Goal: Task Accomplishment & Management: Use online tool/utility

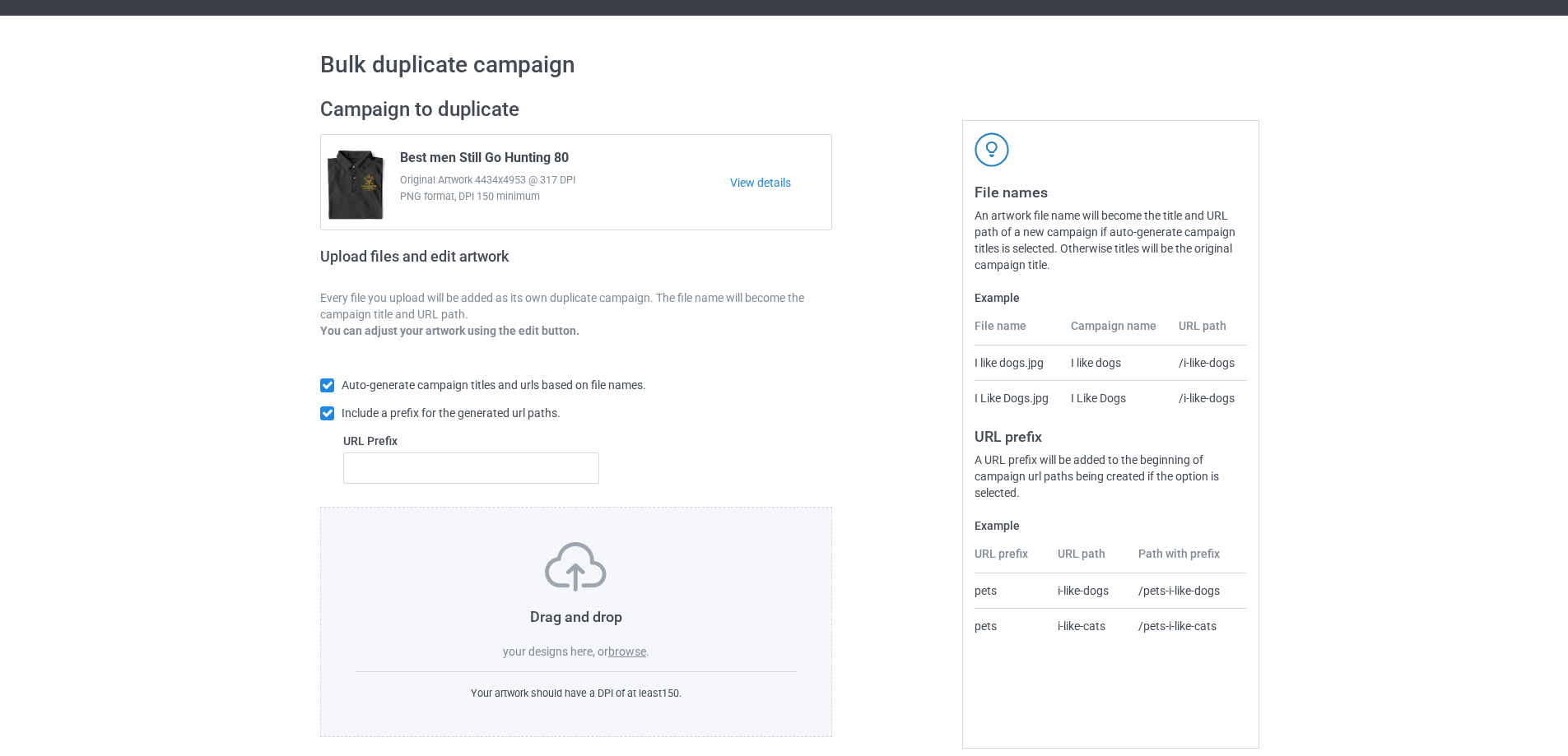
scroll to position [46, 0]
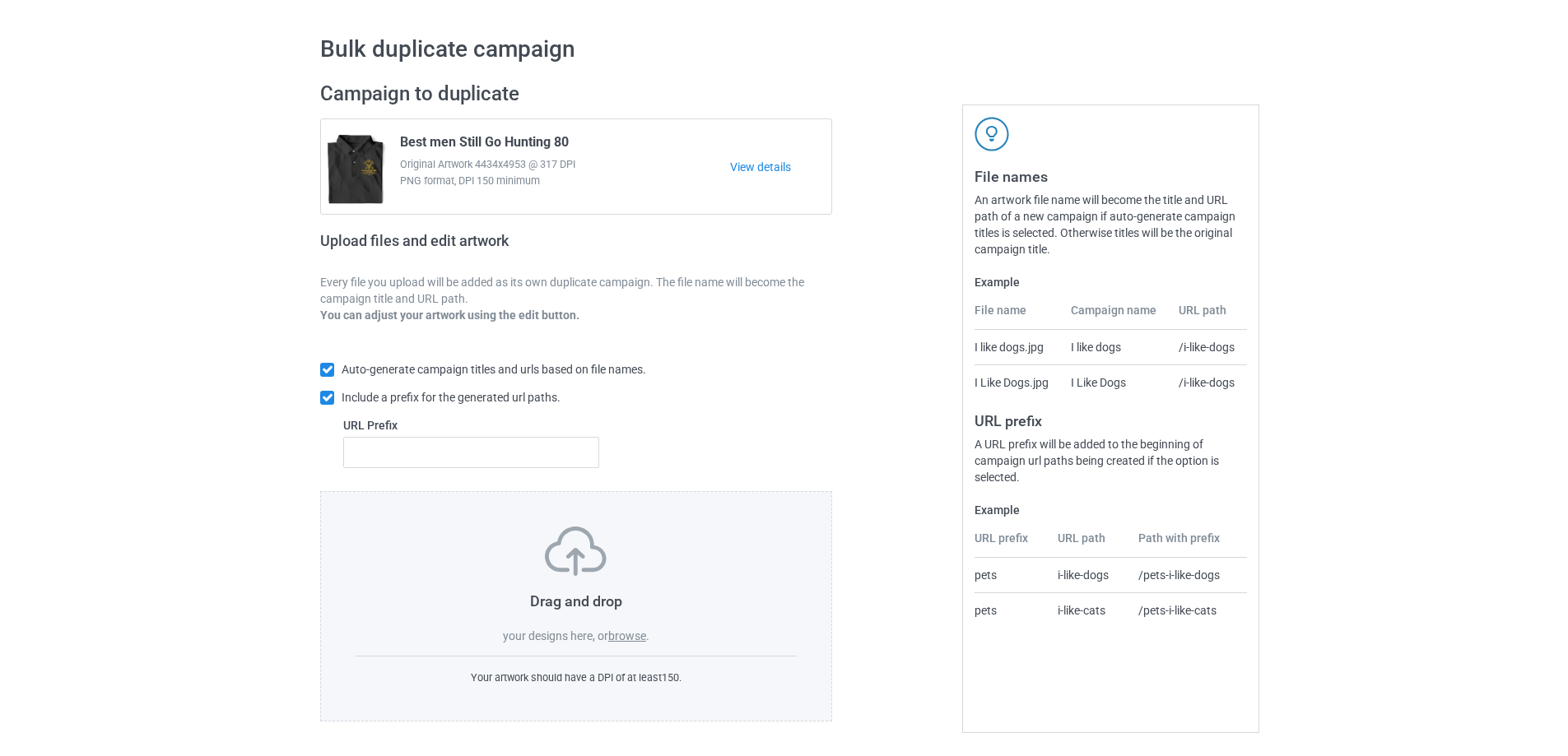
click at [628, 633] on label "browse" at bounding box center [627, 635] width 38 height 13
click at [0, 0] on input "browse" at bounding box center [0, 0] width 0 height 0
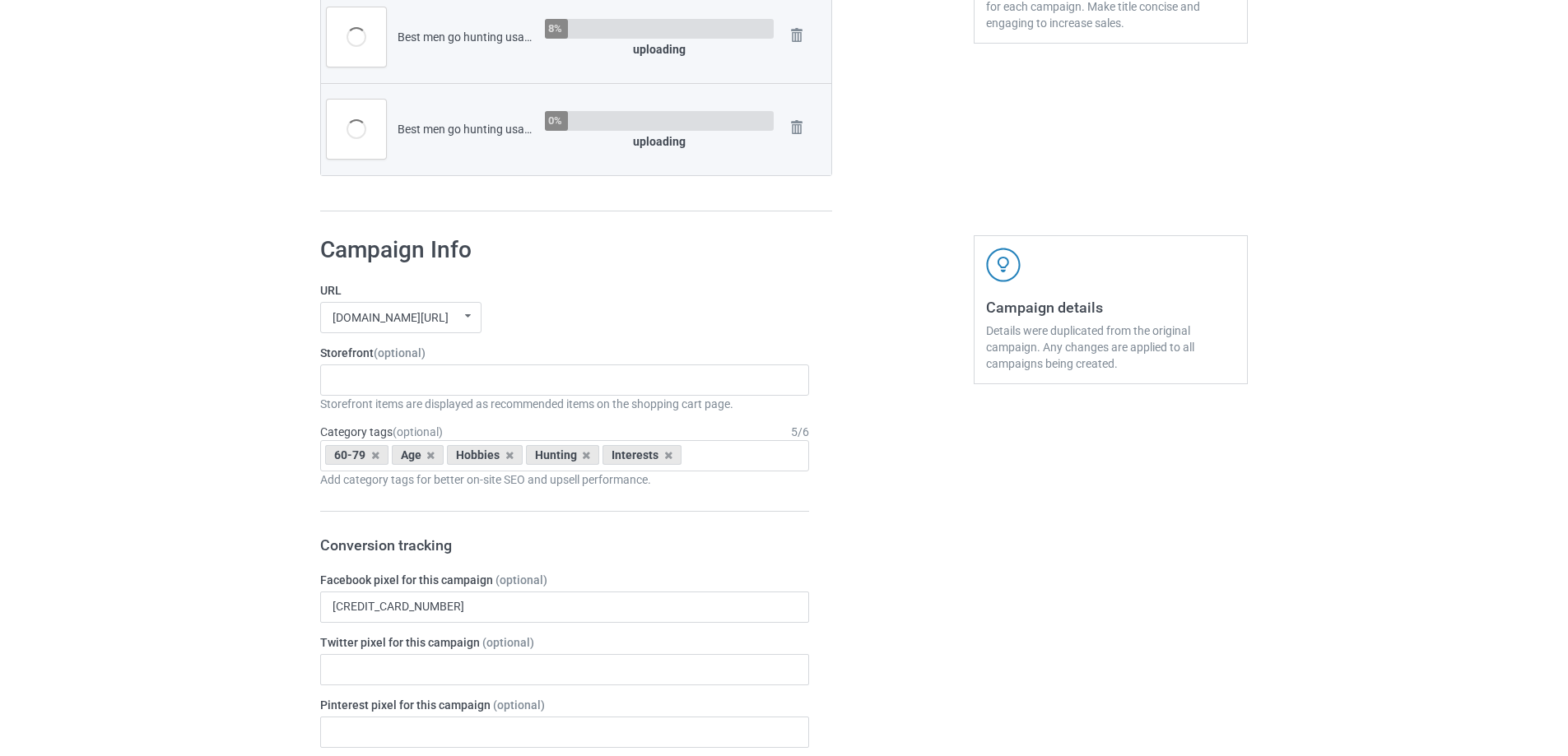
scroll to position [622, 0]
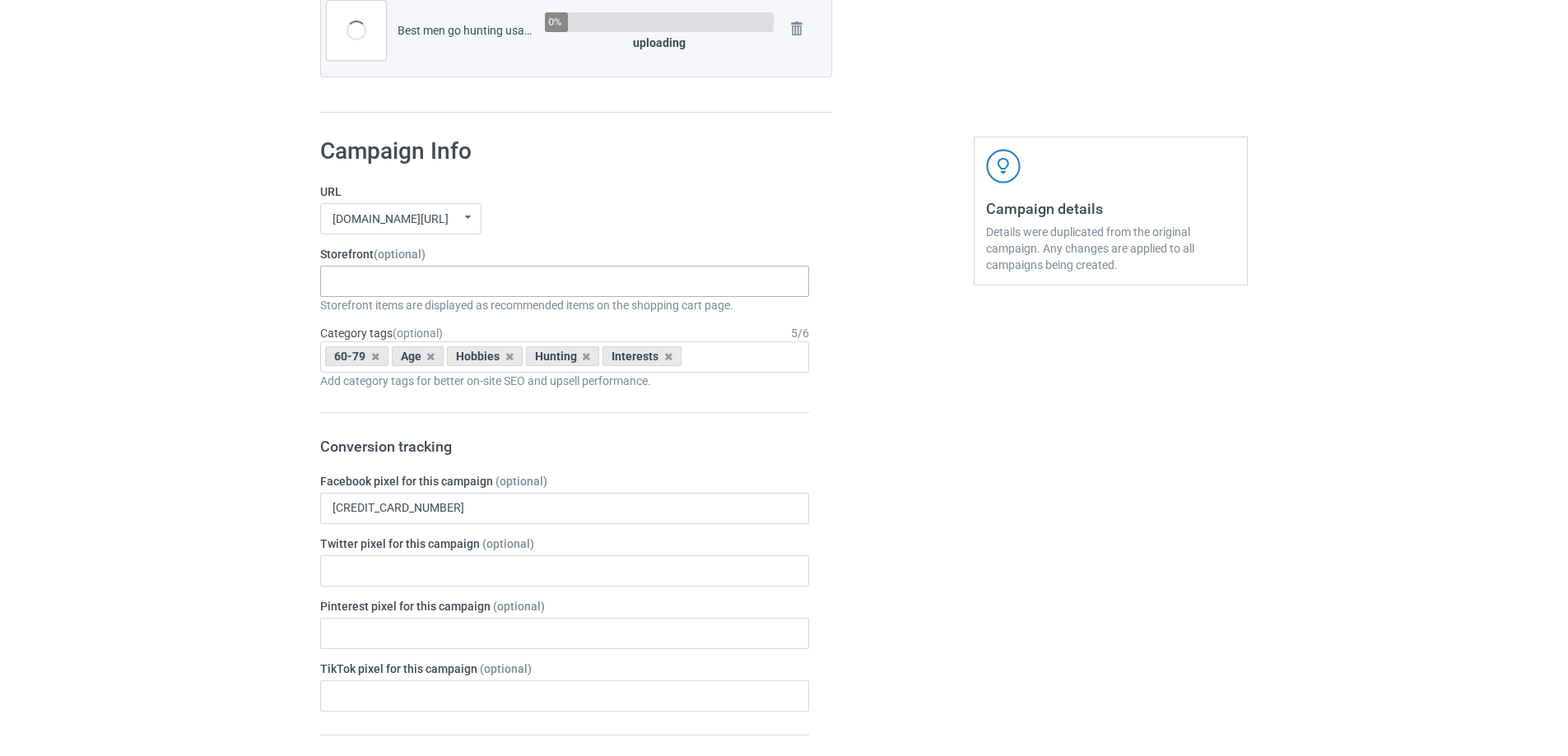
click at [436, 282] on div "Truker Life Gifts For Hunter 2025 Gifts For Bikers No Hobby [DATE] Hide And See…" at bounding box center [564, 281] width 489 height 31
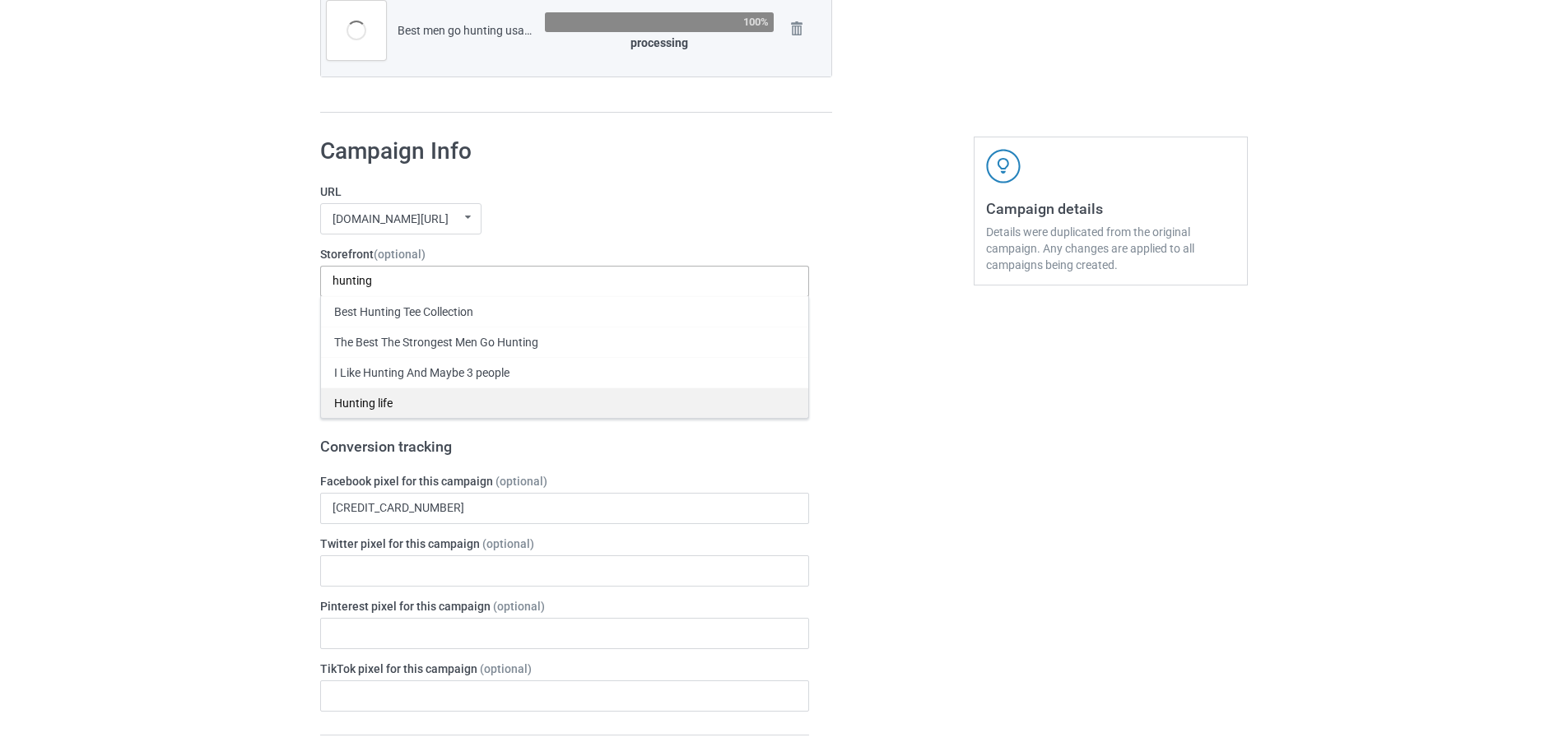
type input "hunting"
click at [367, 402] on div "Hunting life" at bounding box center [564, 403] width 487 height 31
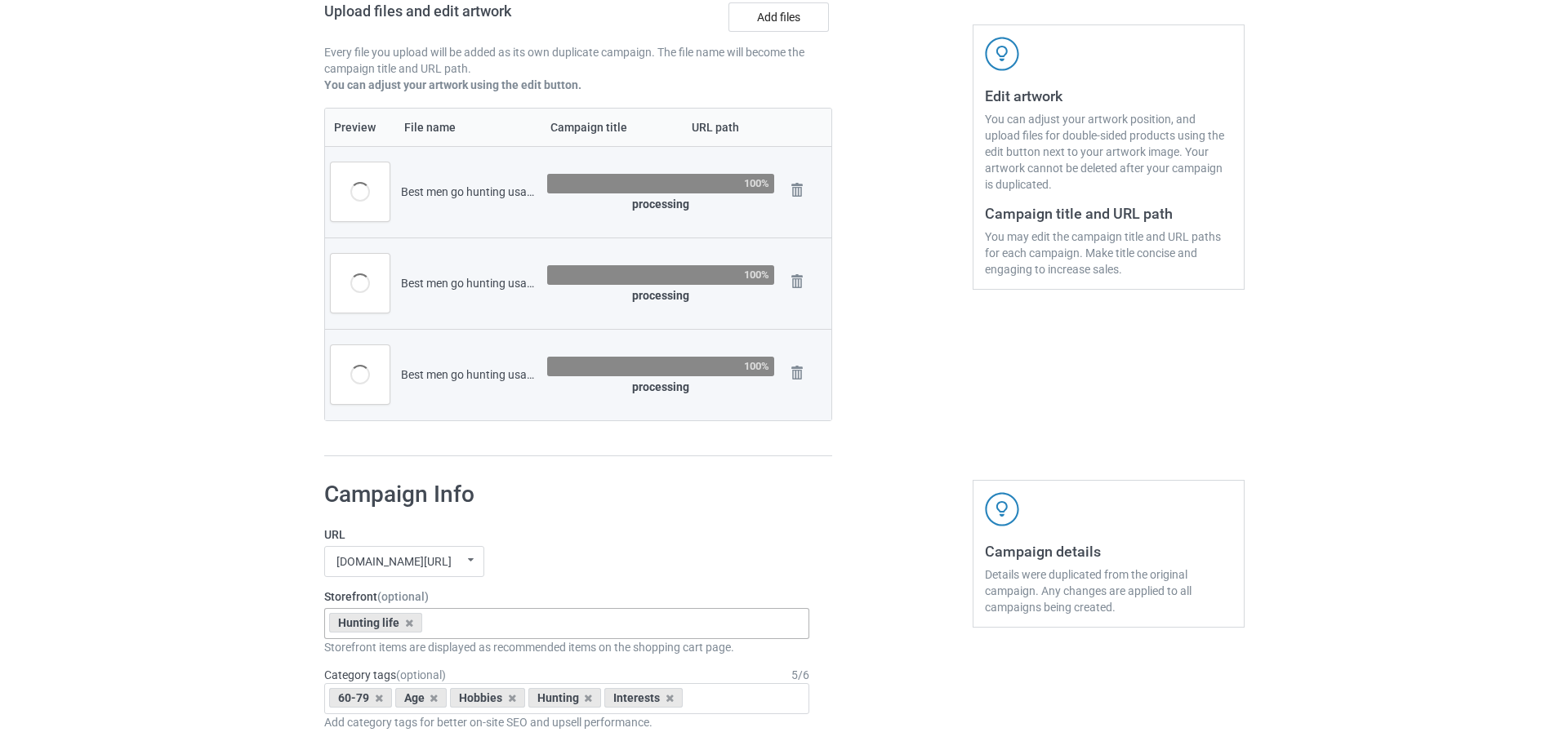
scroll to position [209, 0]
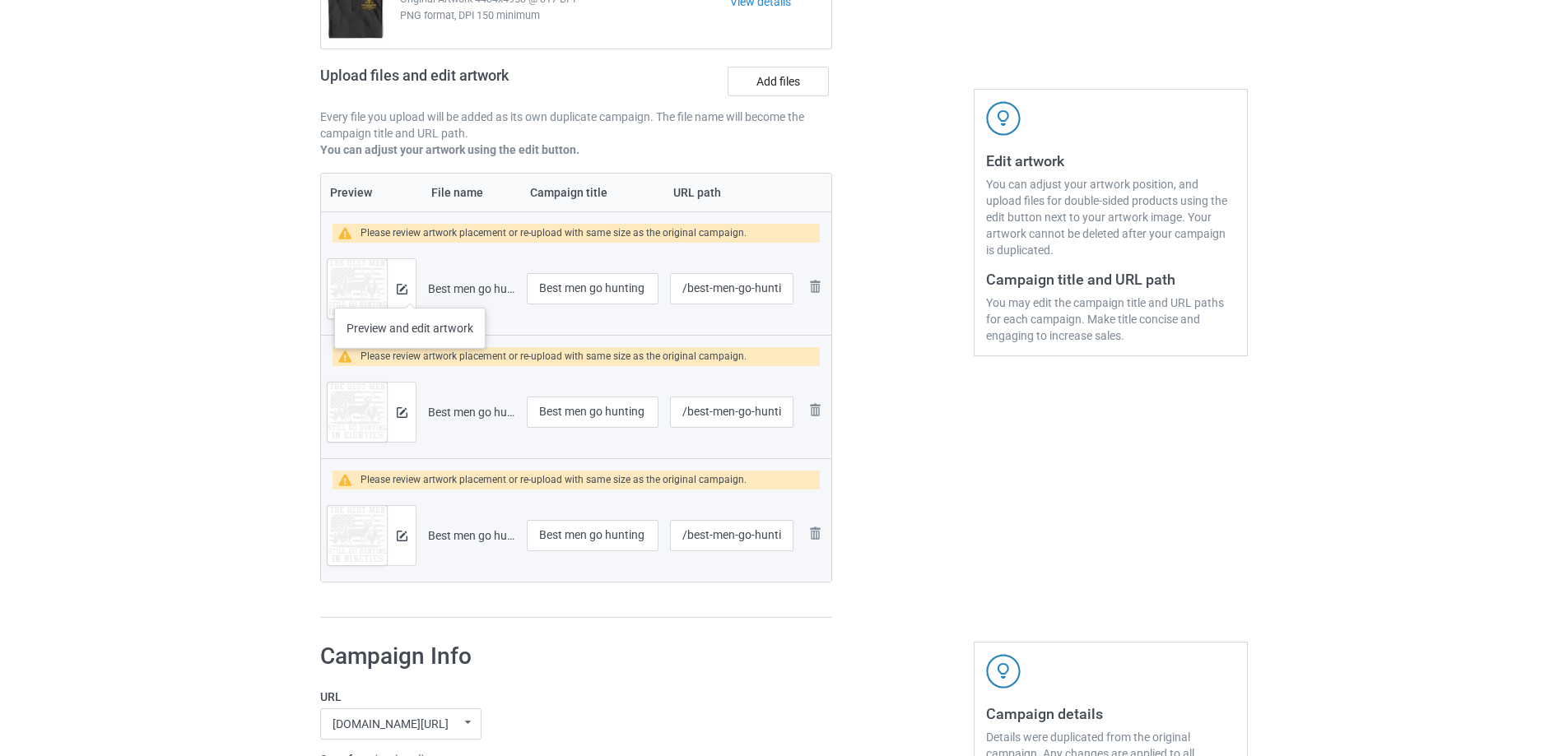
click at [410, 292] on div at bounding box center [401, 288] width 29 height 59
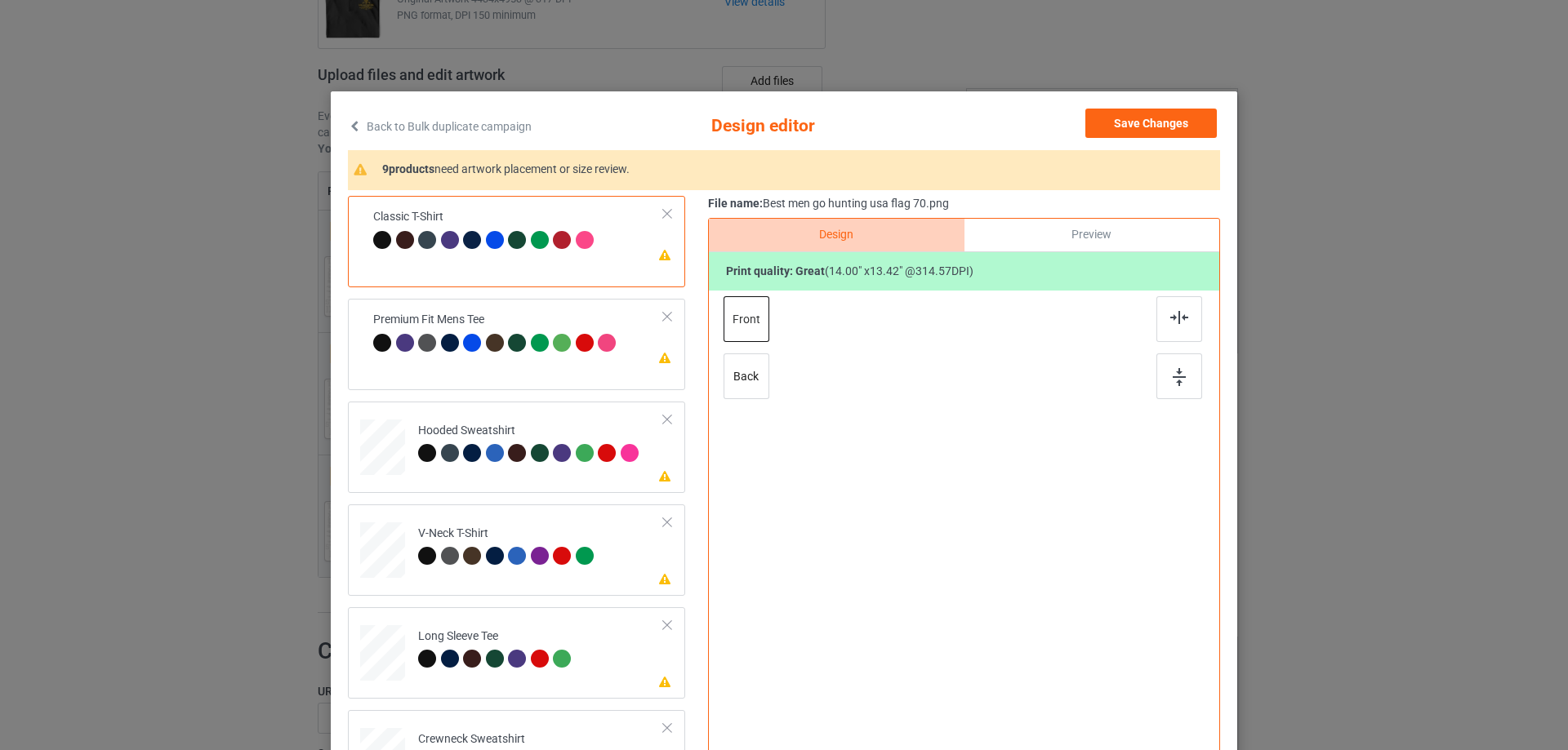
scroll to position [191, 0]
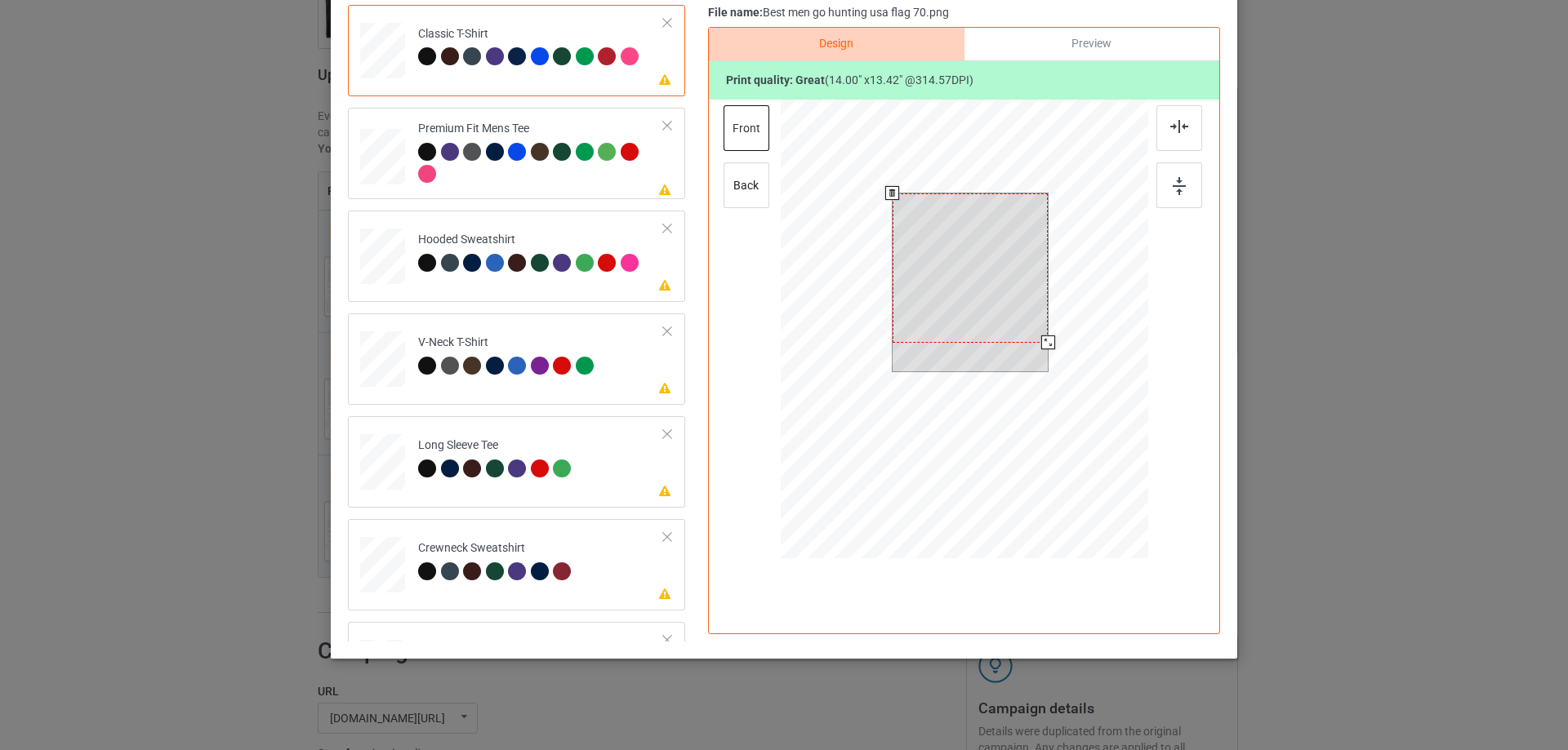
click at [1042, 341] on div at bounding box center [1049, 343] width 14 height 14
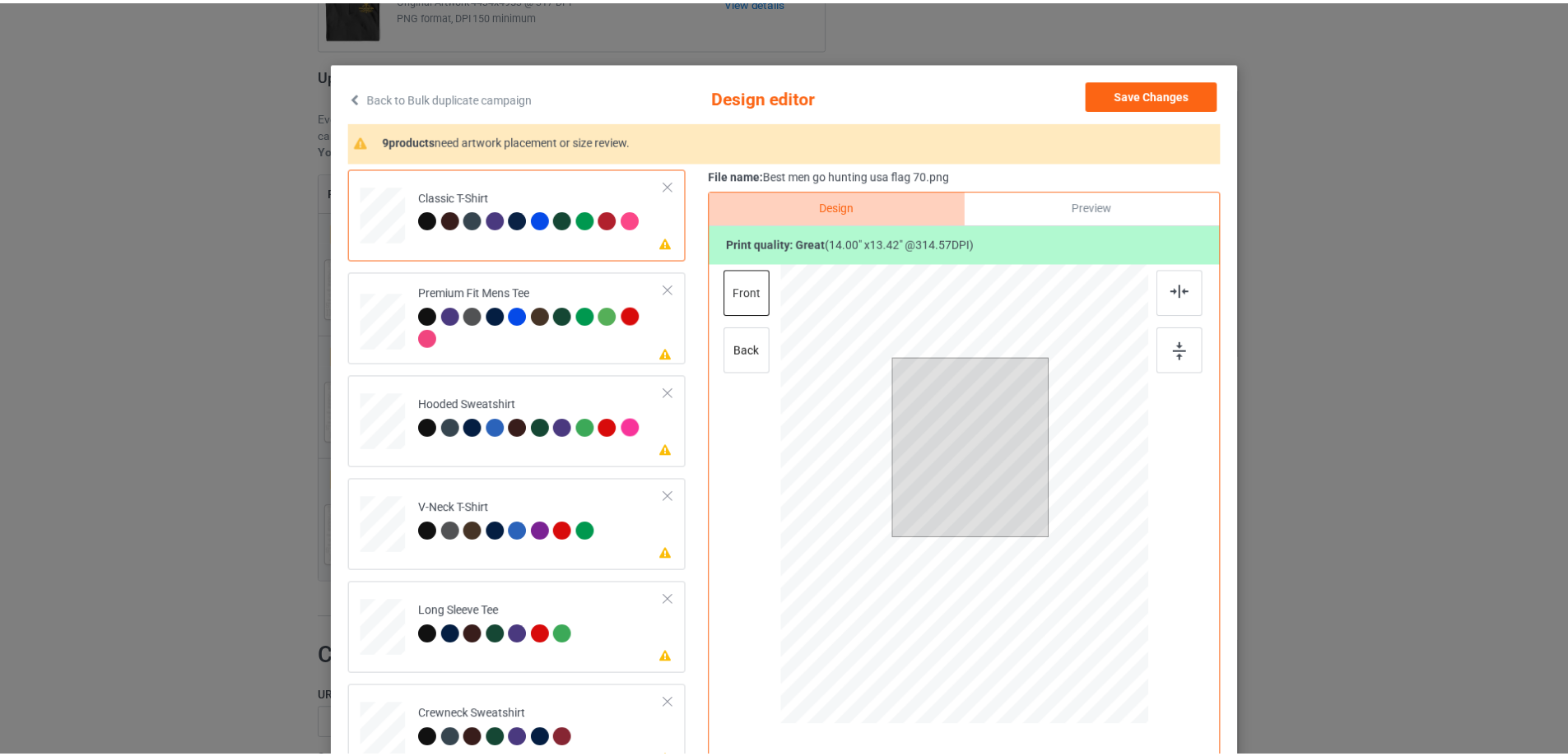
scroll to position [29, 0]
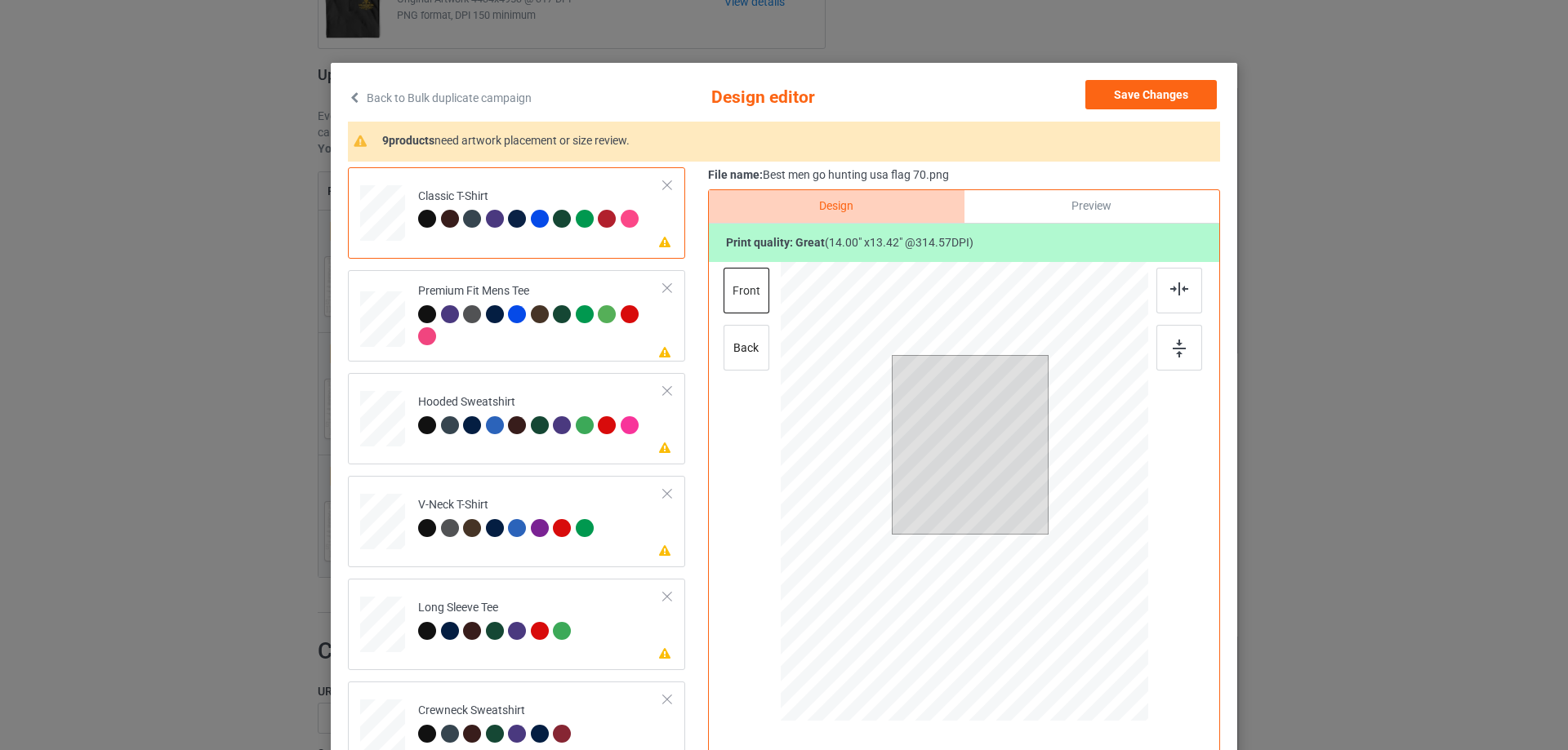
click at [661, 189] on div at bounding box center [666, 184] width 11 height 11
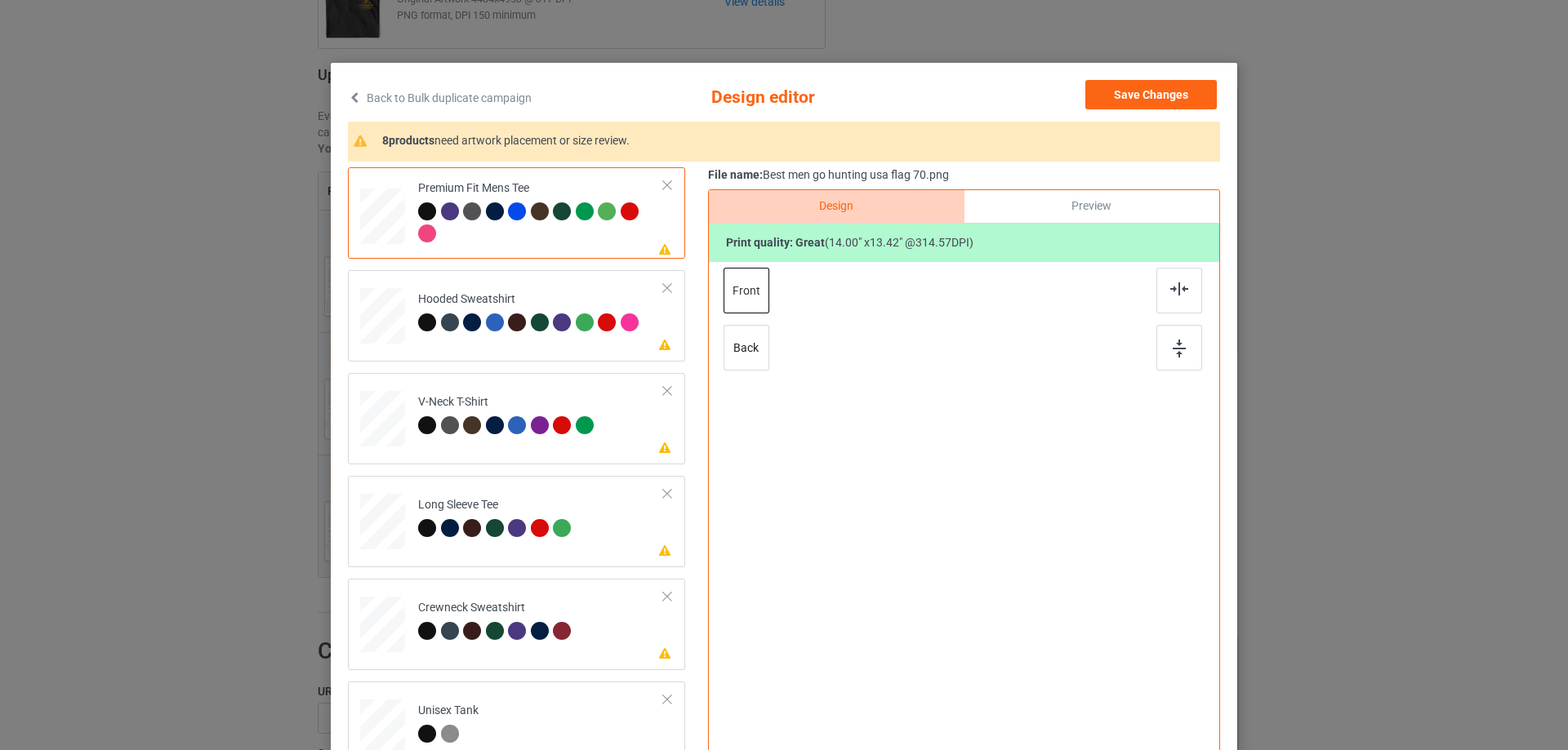
click at [661, 189] on div at bounding box center [666, 184] width 11 height 11
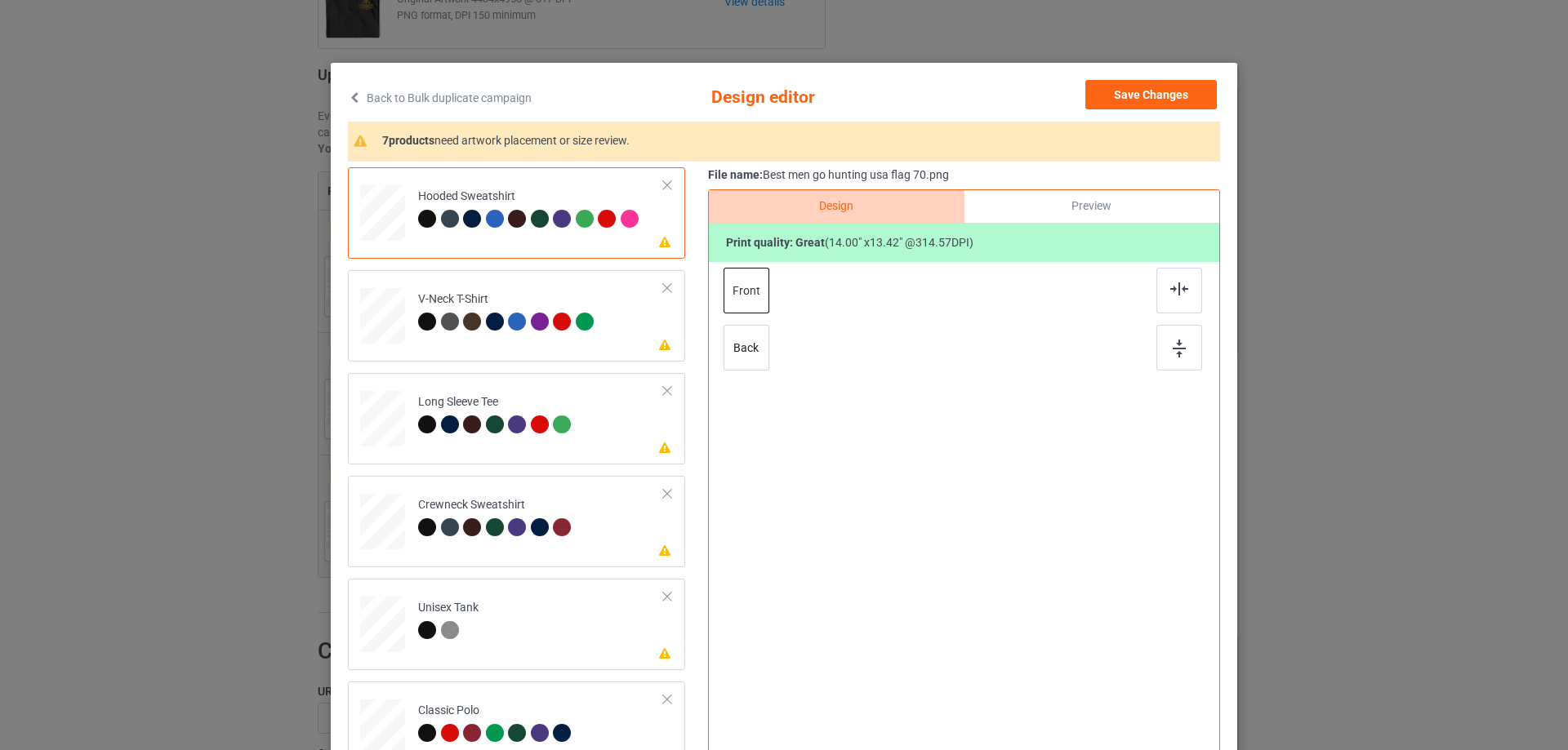
click at [661, 189] on div at bounding box center [666, 184] width 11 height 11
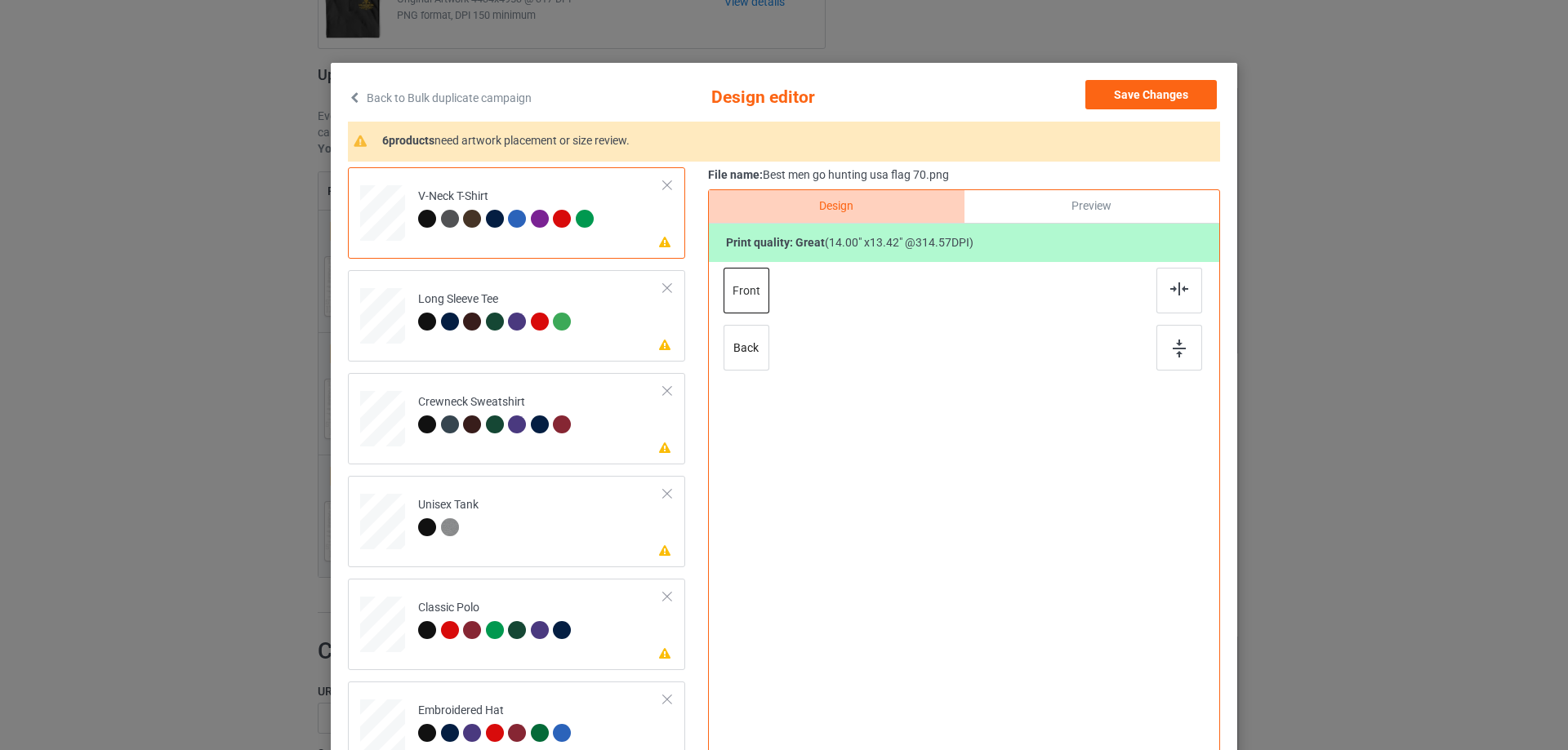
click at [647, 189] on td "Please review artwork placement V-Neck T-Shirt" at bounding box center [541, 210] width 264 height 72
click at [664, 185] on div at bounding box center [666, 184] width 11 height 11
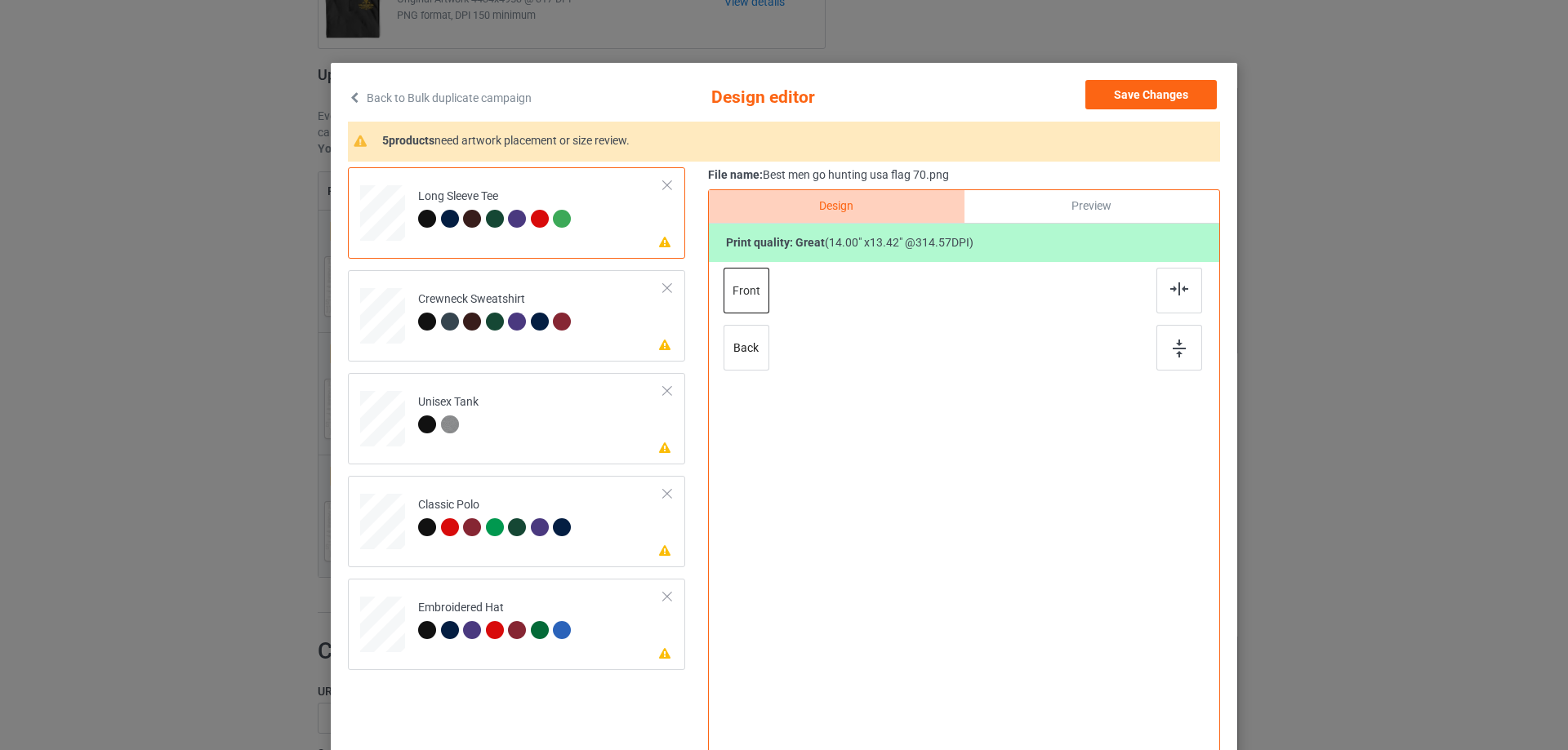
click at [664, 185] on div at bounding box center [666, 184] width 11 height 11
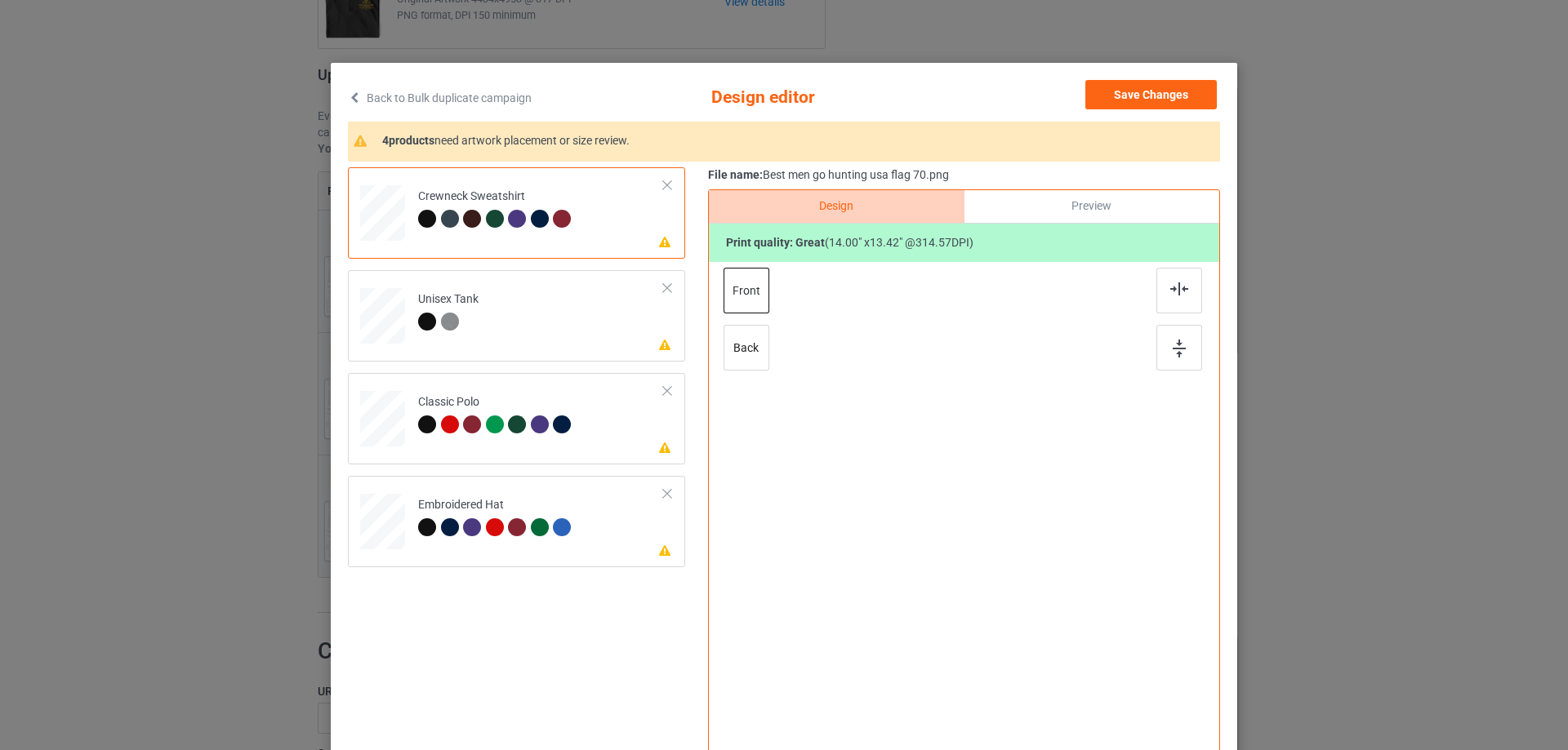
click at [664, 185] on div at bounding box center [666, 184] width 11 height 11
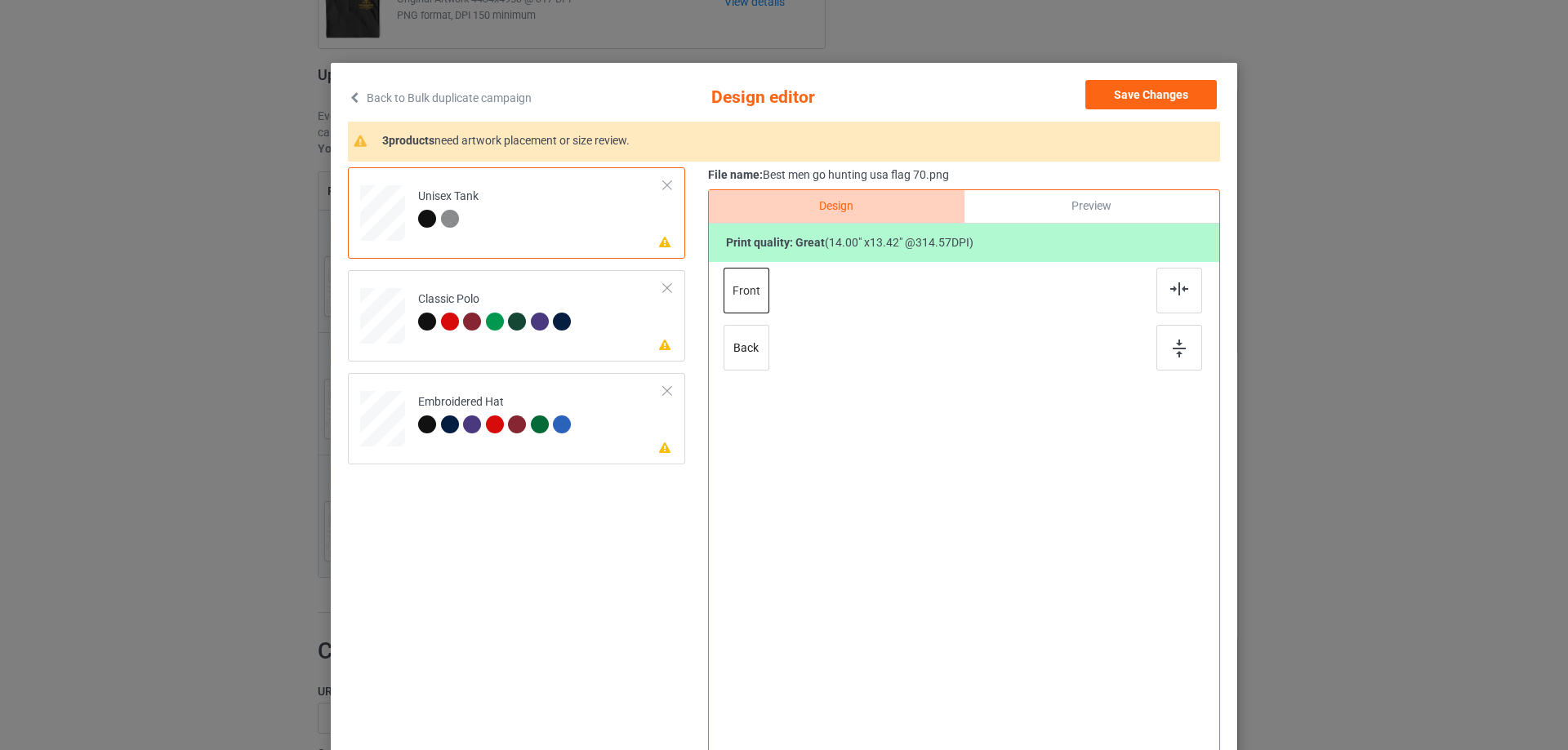
click at [664, 185] on div at bounding box center [666, 184] width 11 height 11
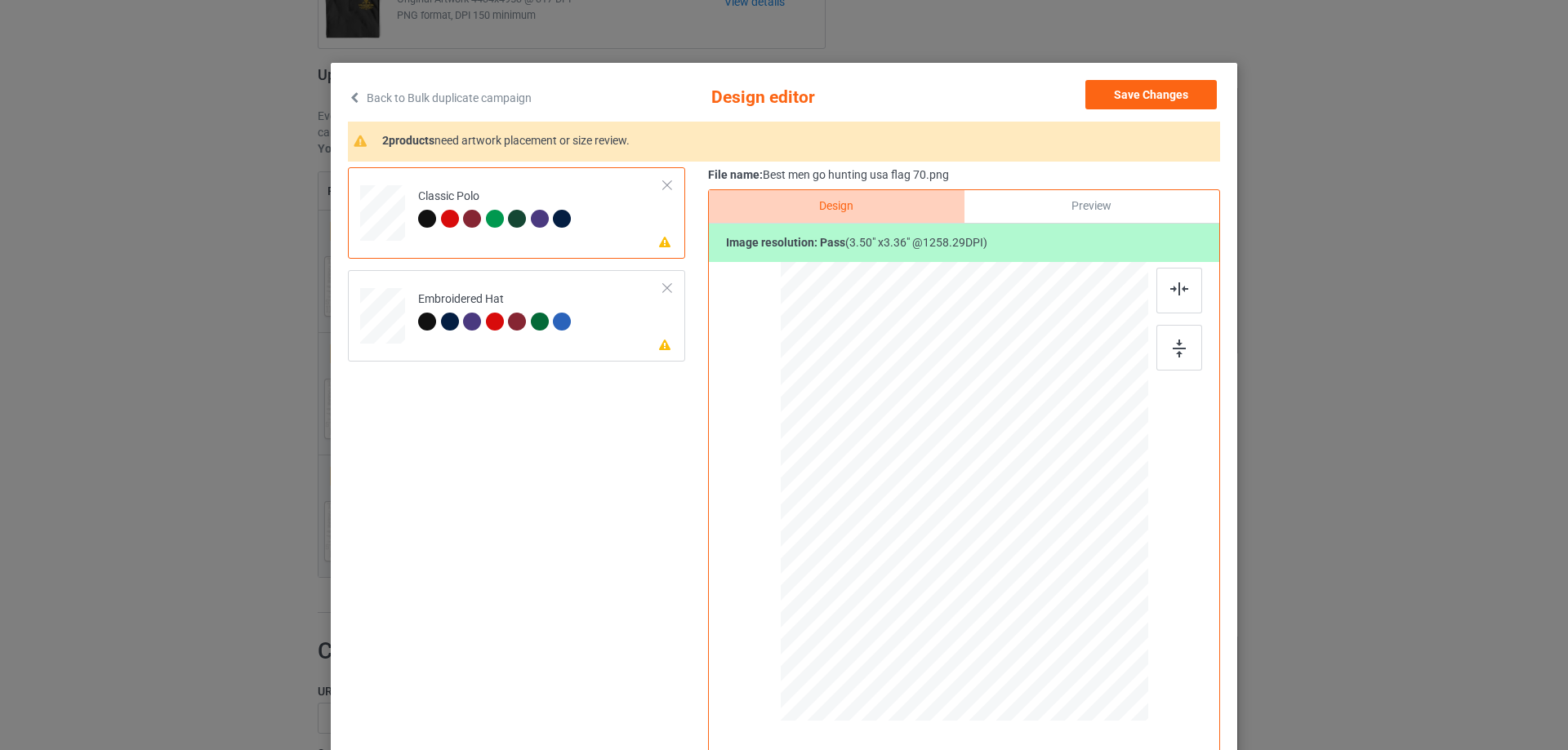
click at [387, 211] on div at bounding box center [392, 212] width 10 height 10
click at [1071, 212] on div "Preview" at bounding box center [1091, 206] width 254 height 32
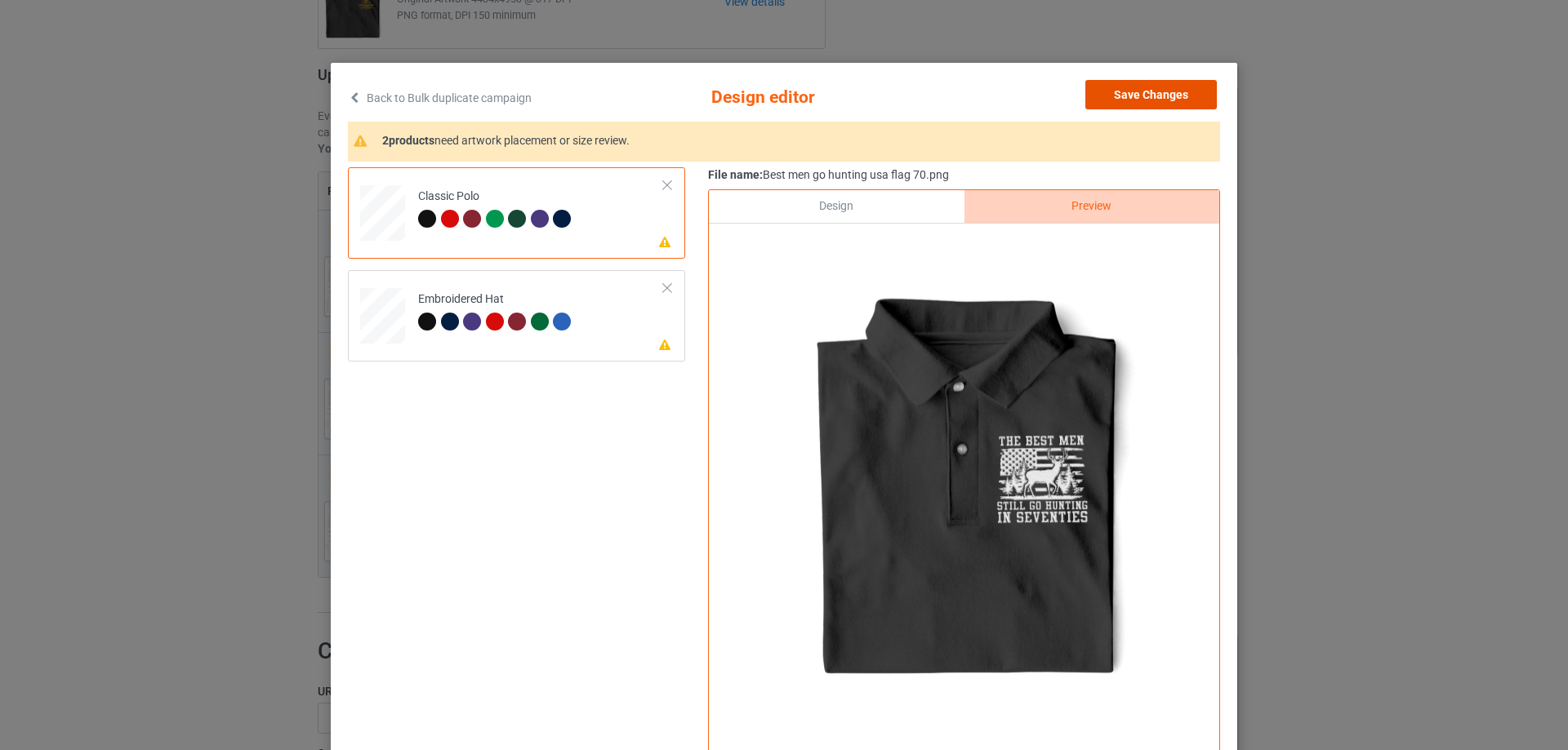
click at [1141, 96] on button "Save Changes" at bounding box center [1151, 95] width 131 height 30
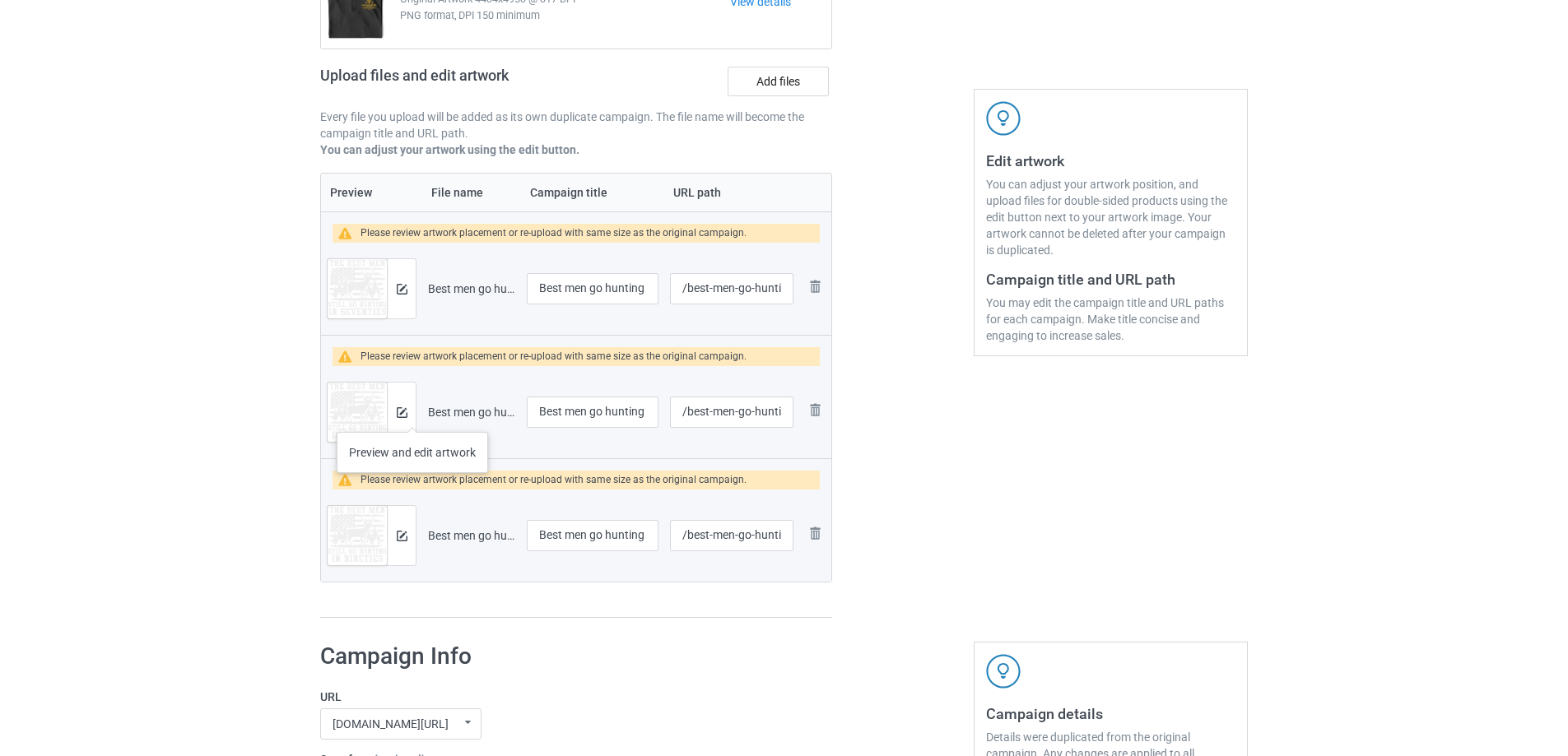
click at [412, 417] on div at bounding box center [401, 411] width 29 height 59
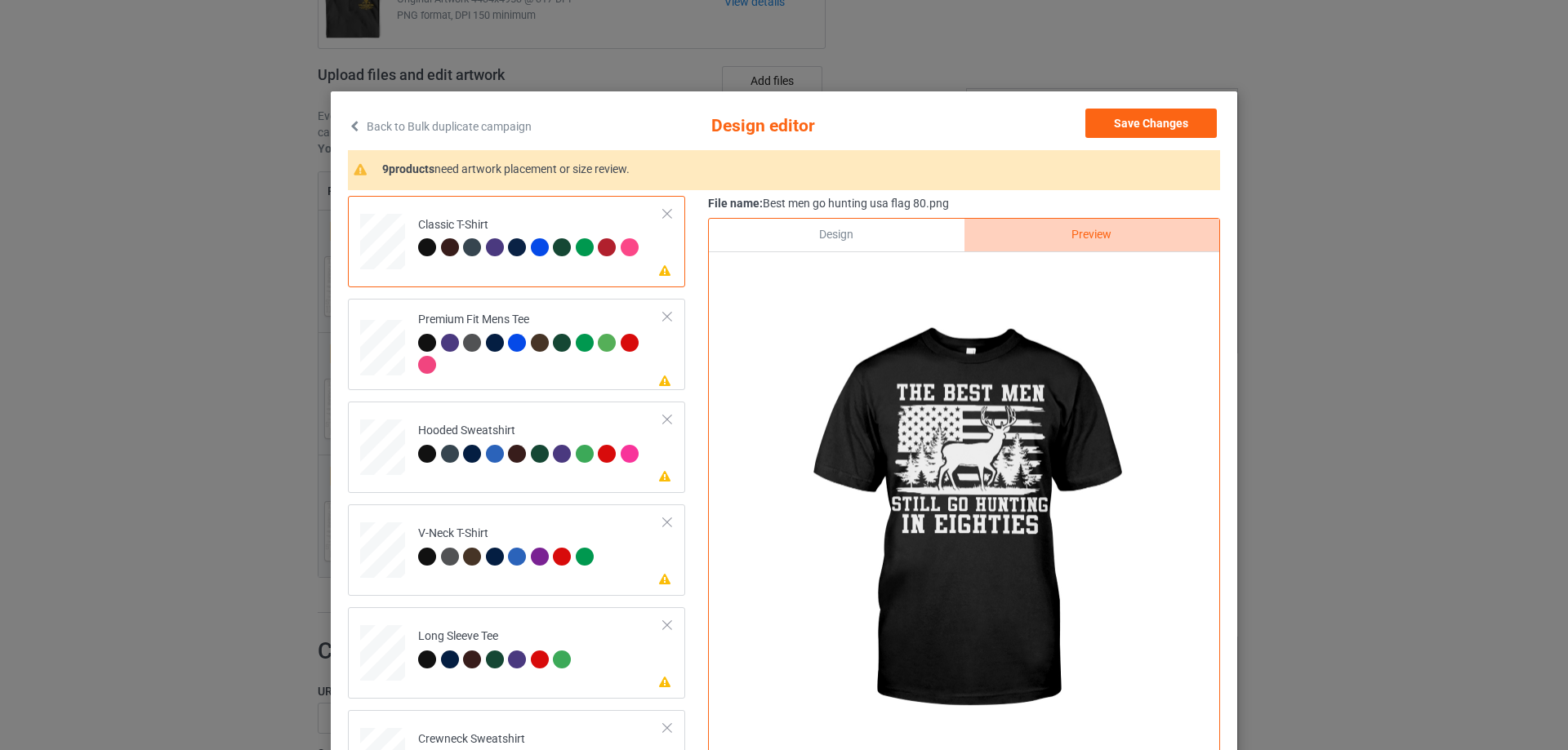
click at [661, 209] on div at bounding box center [666, 213] width 11 height 11
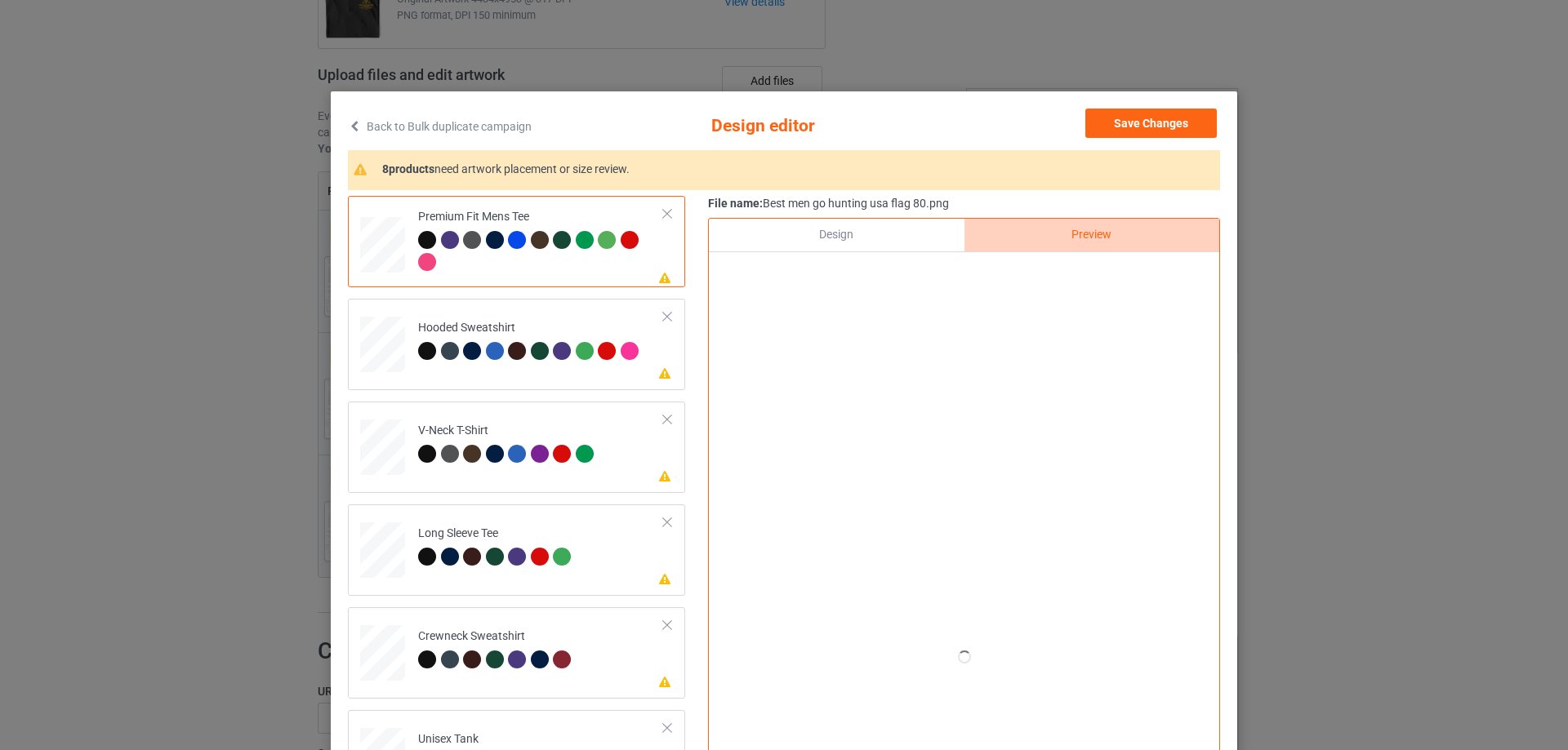
click at [661, 209] on div at bounding box center [666, 213] width 11 height 11
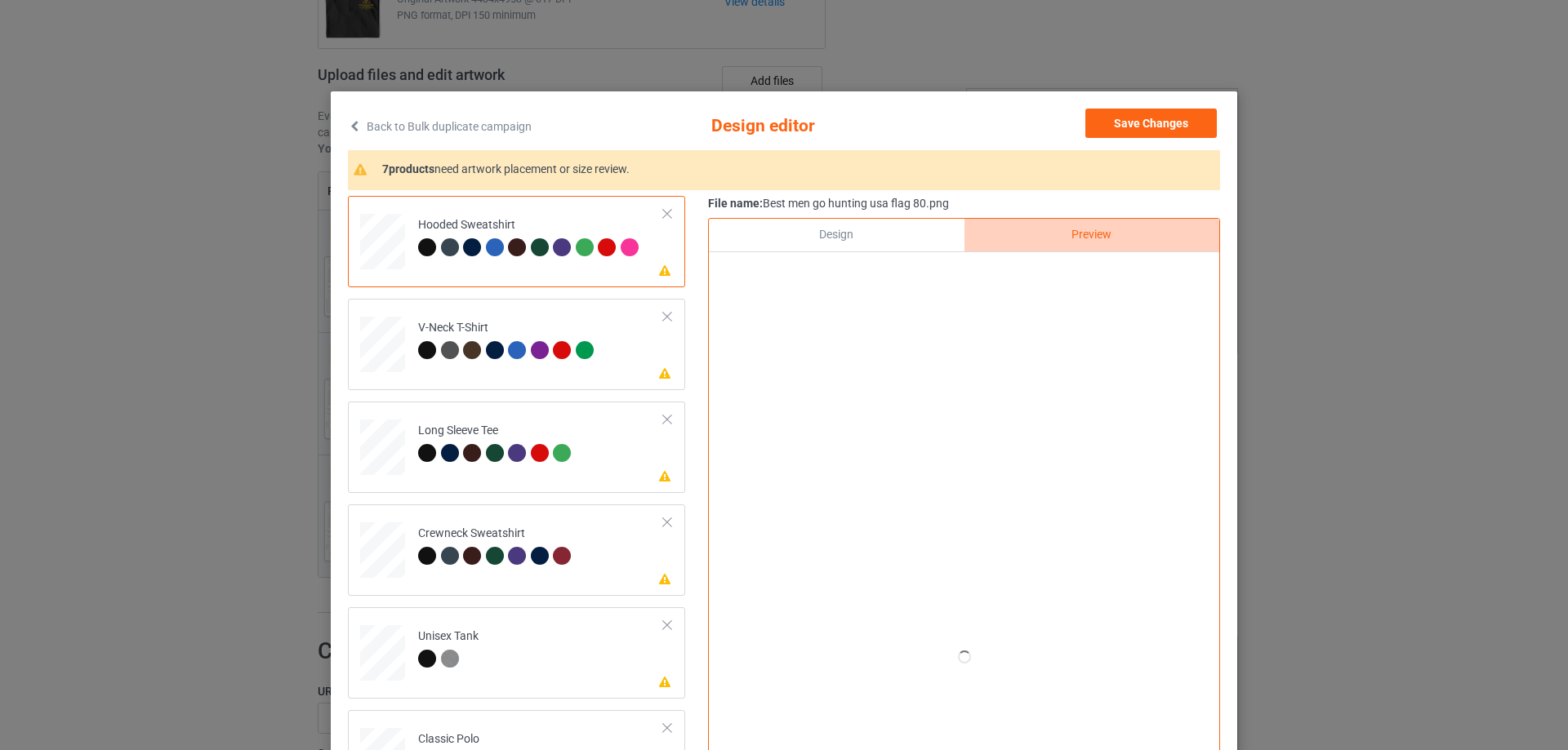
click at [661, 209] on div at bounding box center [666, 213] width 11 height 11
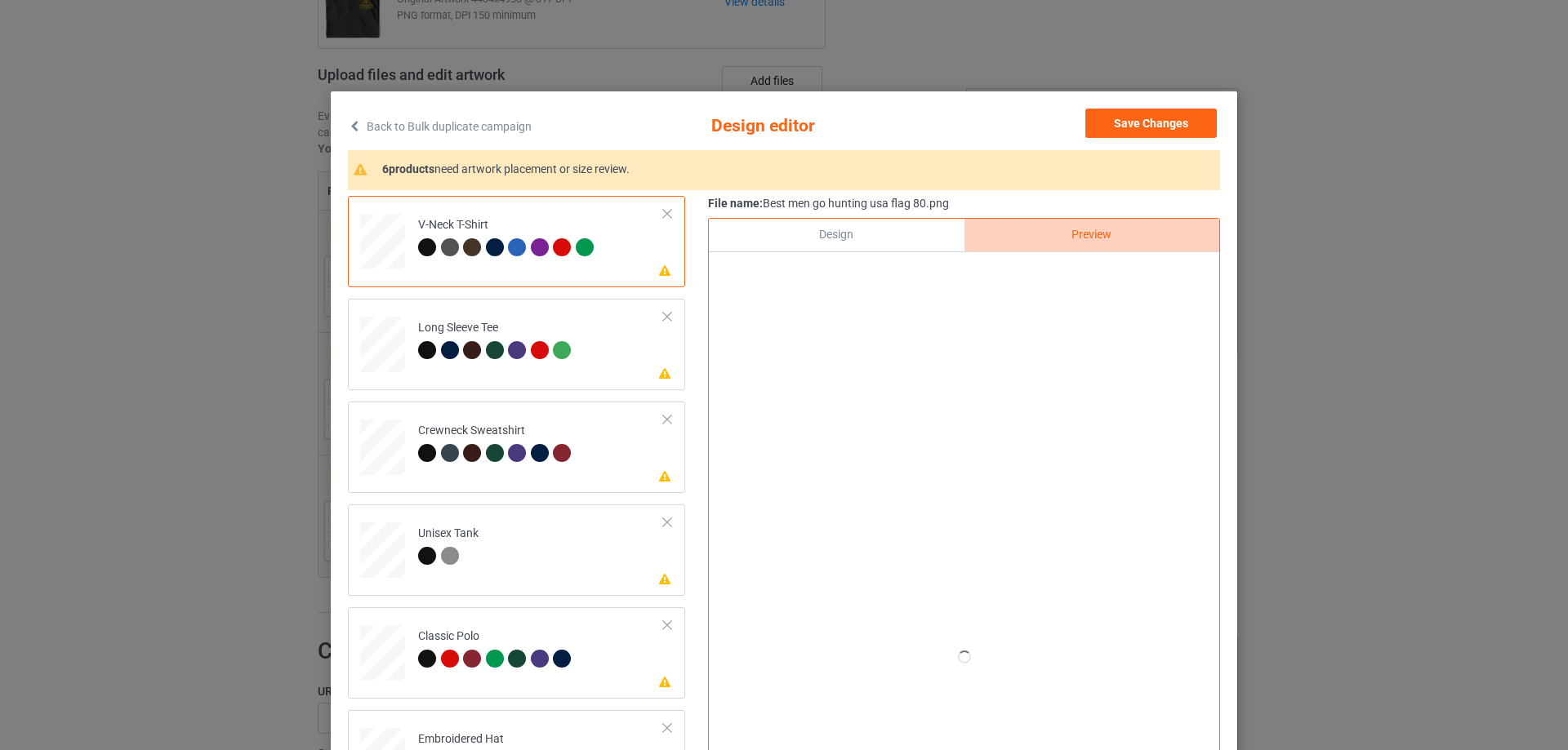
click at [649, 209] on td "Please review artwork placement V-Neck T-Shirt" at bounding box center [541, 239] width 264 height 72
click at [661, 216] on div at bounding box center [666, 213] width 11 height 11
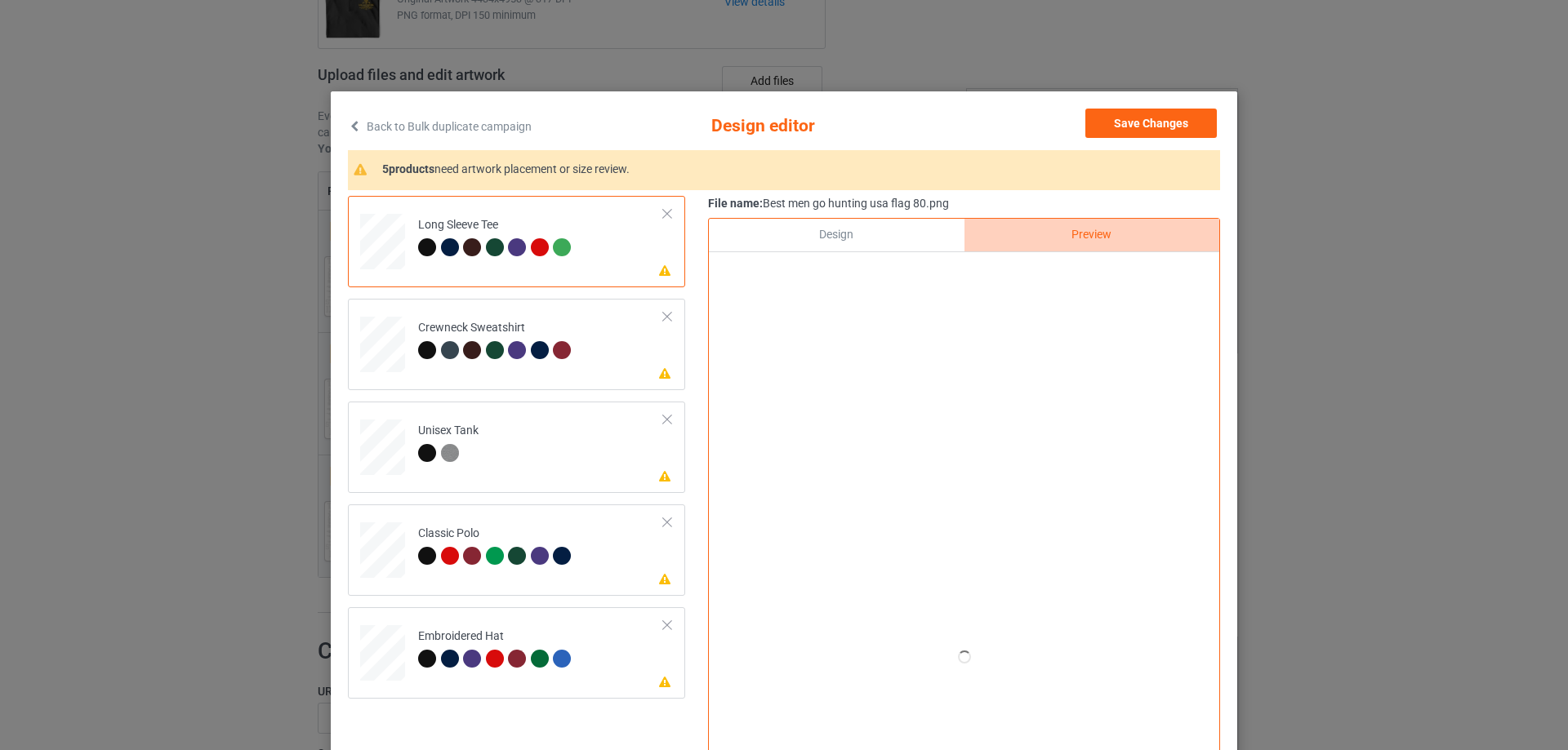
click at [661, 215] on div at bounding box center [666, 213] width 11 height 11
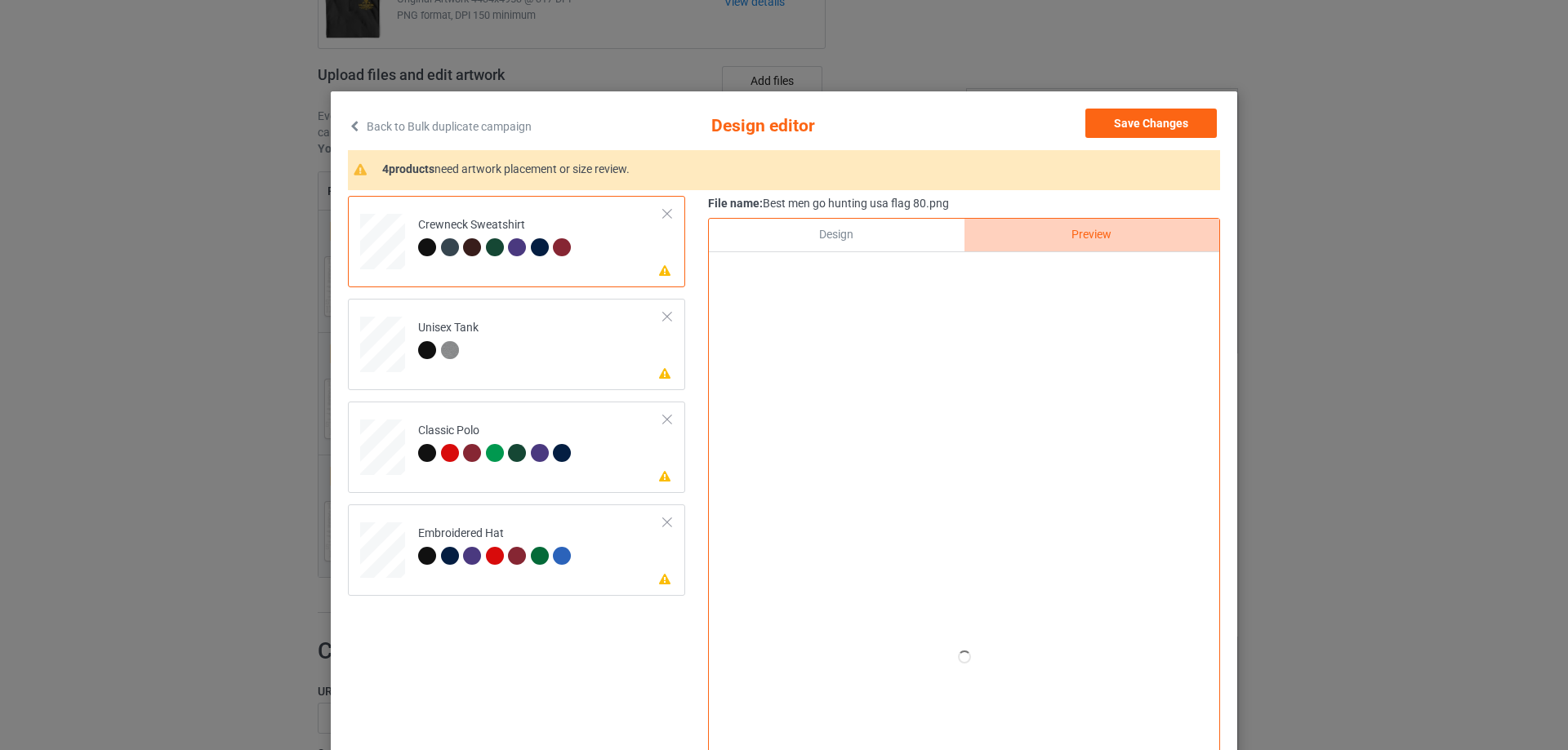
click at [661, 215] on div at bounding box center [666, 213] width 11 height 11
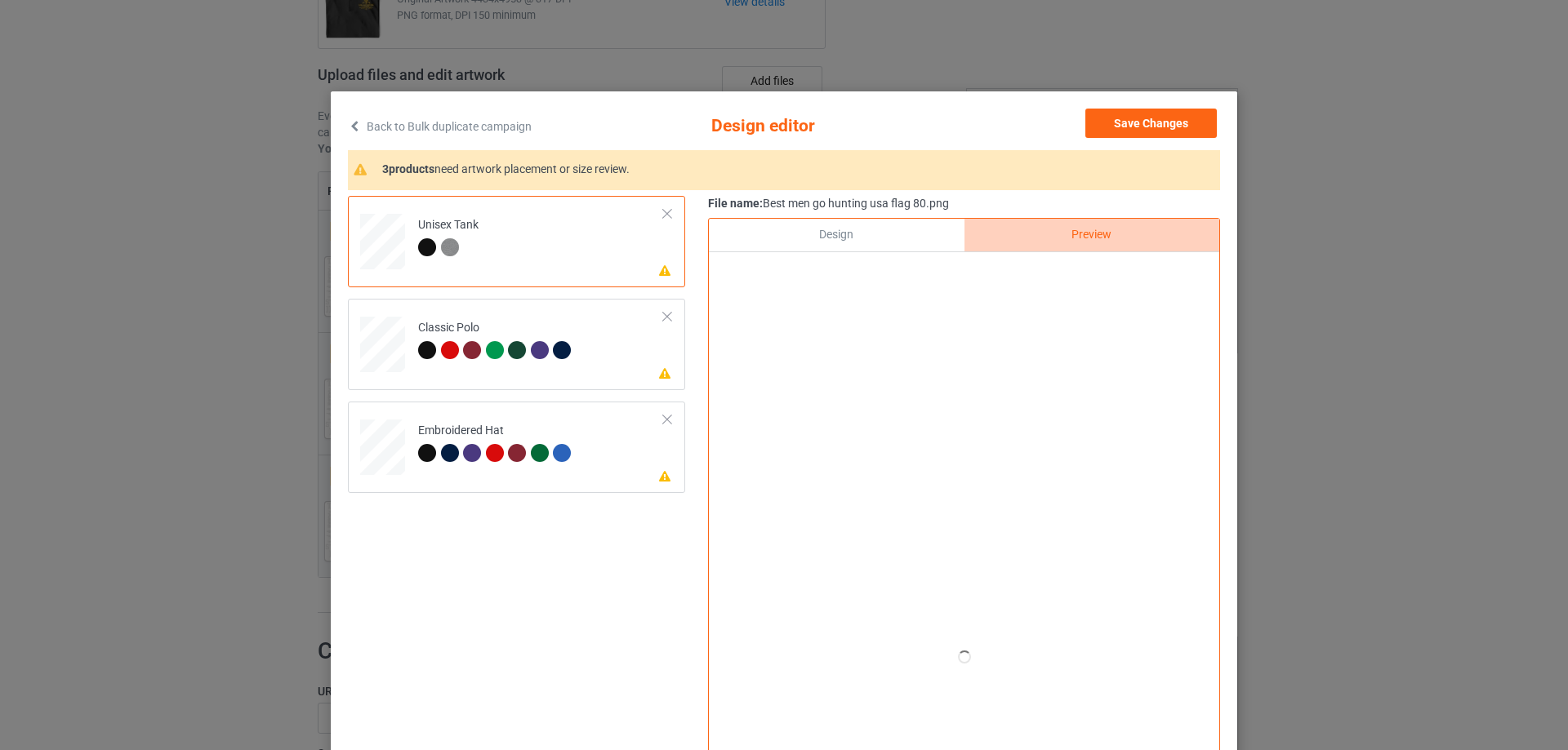
click at [661, 215] on div at bounding box center [666, 213] width 11 height 11
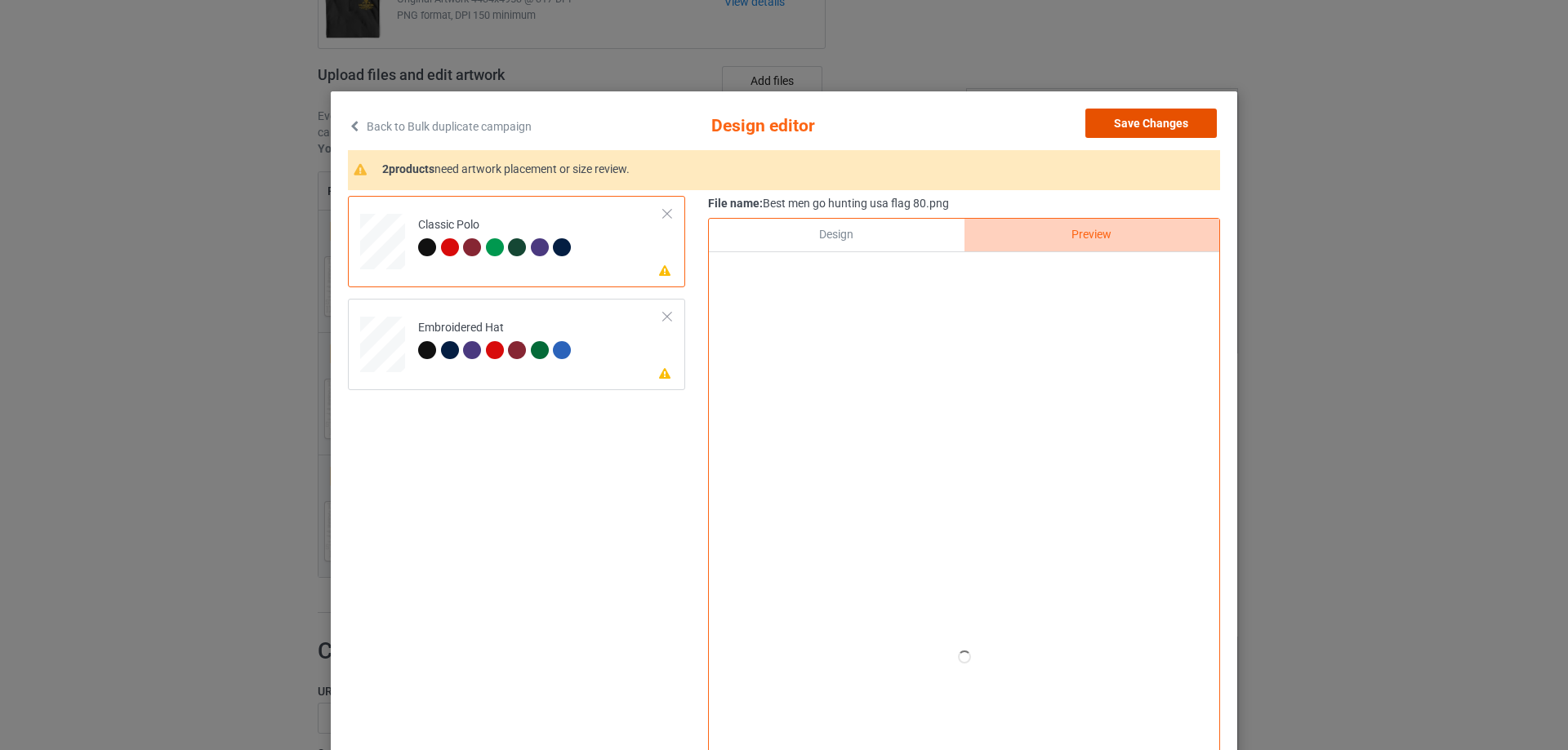
click at [1141, 122] on button "Save Changes" at bounding box center [1151, 123] width 131 height 30
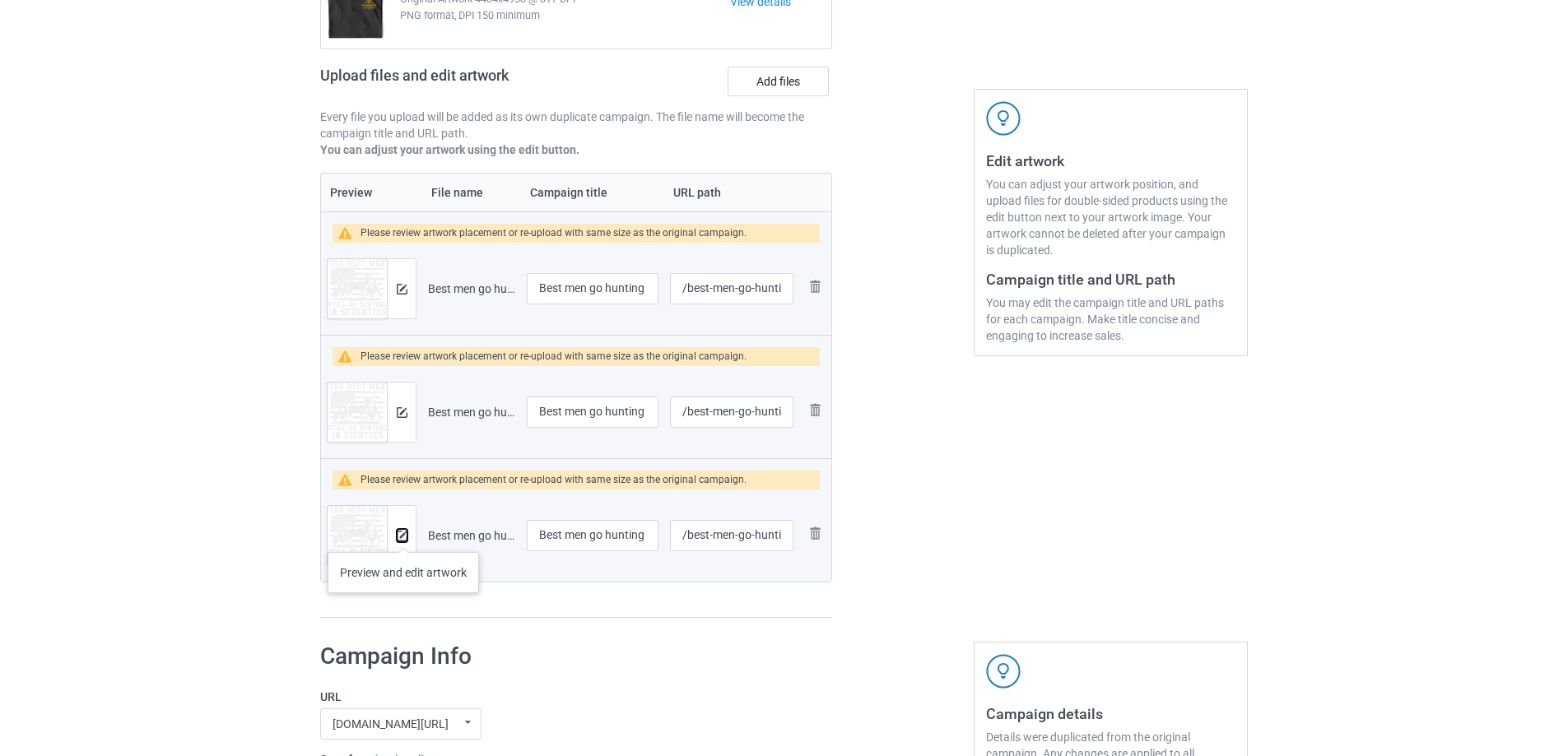
click at [404, 536] on img at bounding box center [402, 536] width 11 height 11
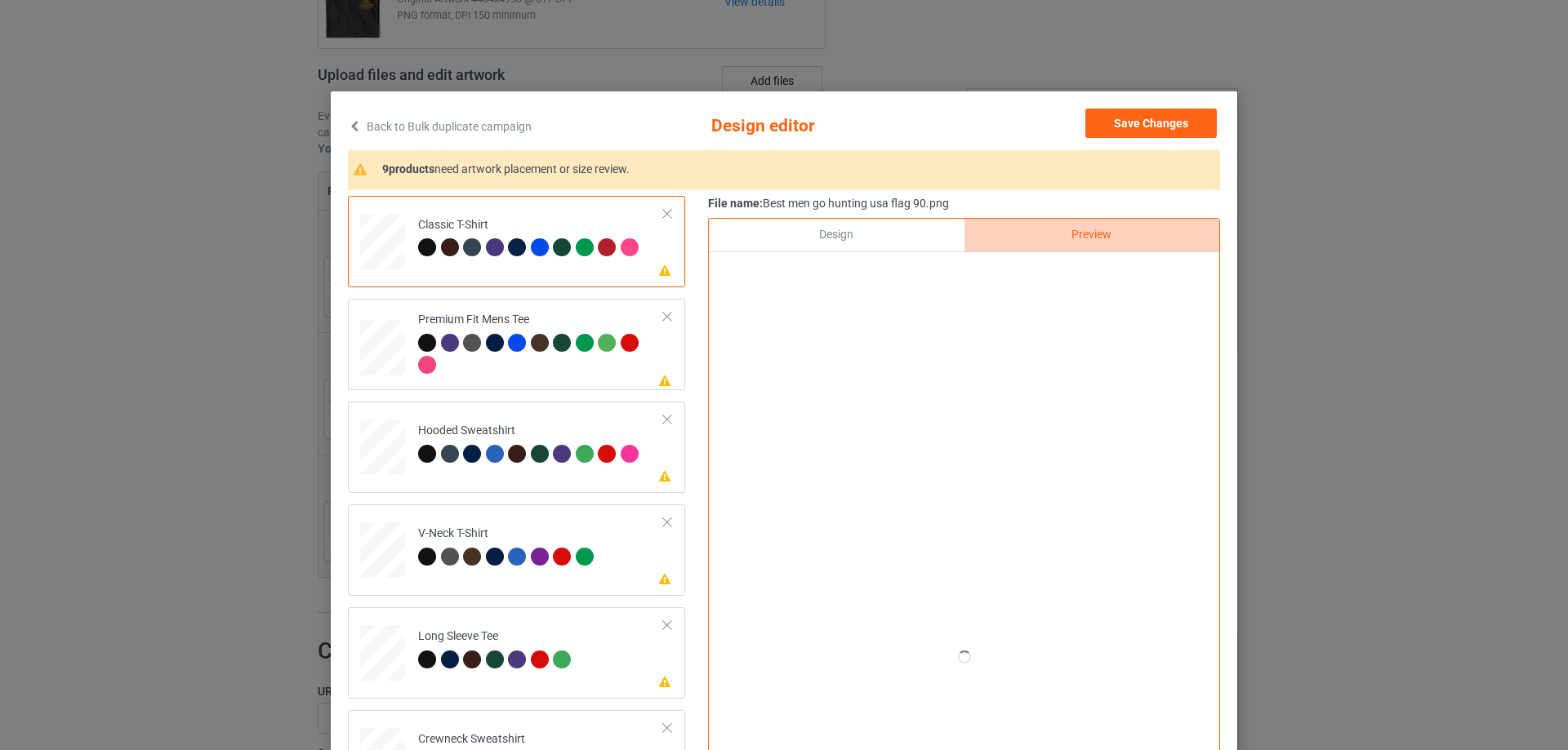
click at [661, 219] on div at bounding box center [666, 213] width 11 height 11
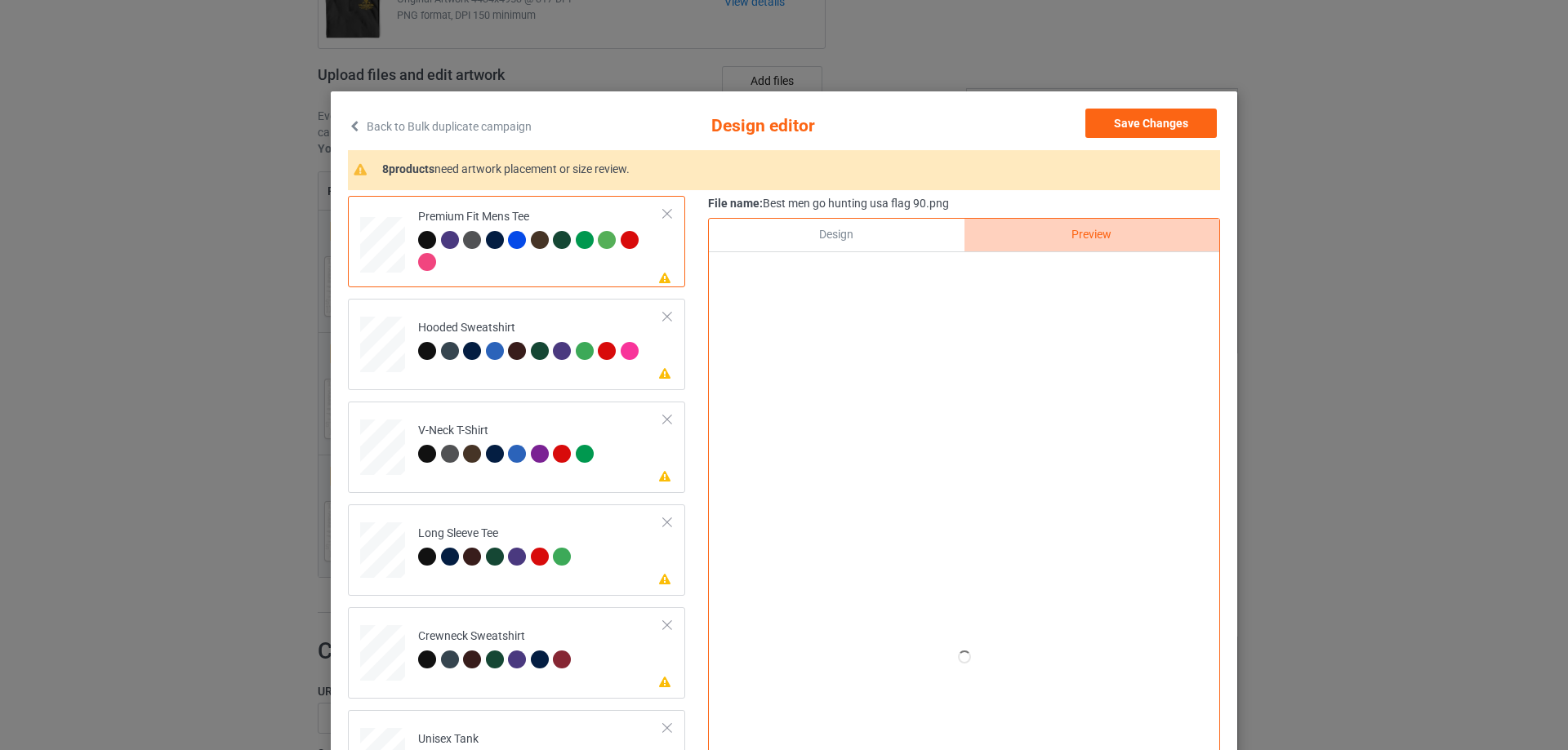
click at [661, 216] on div at bounding box center [666, 213] width 11 height 11
click at [661, 311] on div at bounding box center [666, 316] width 11 height 11
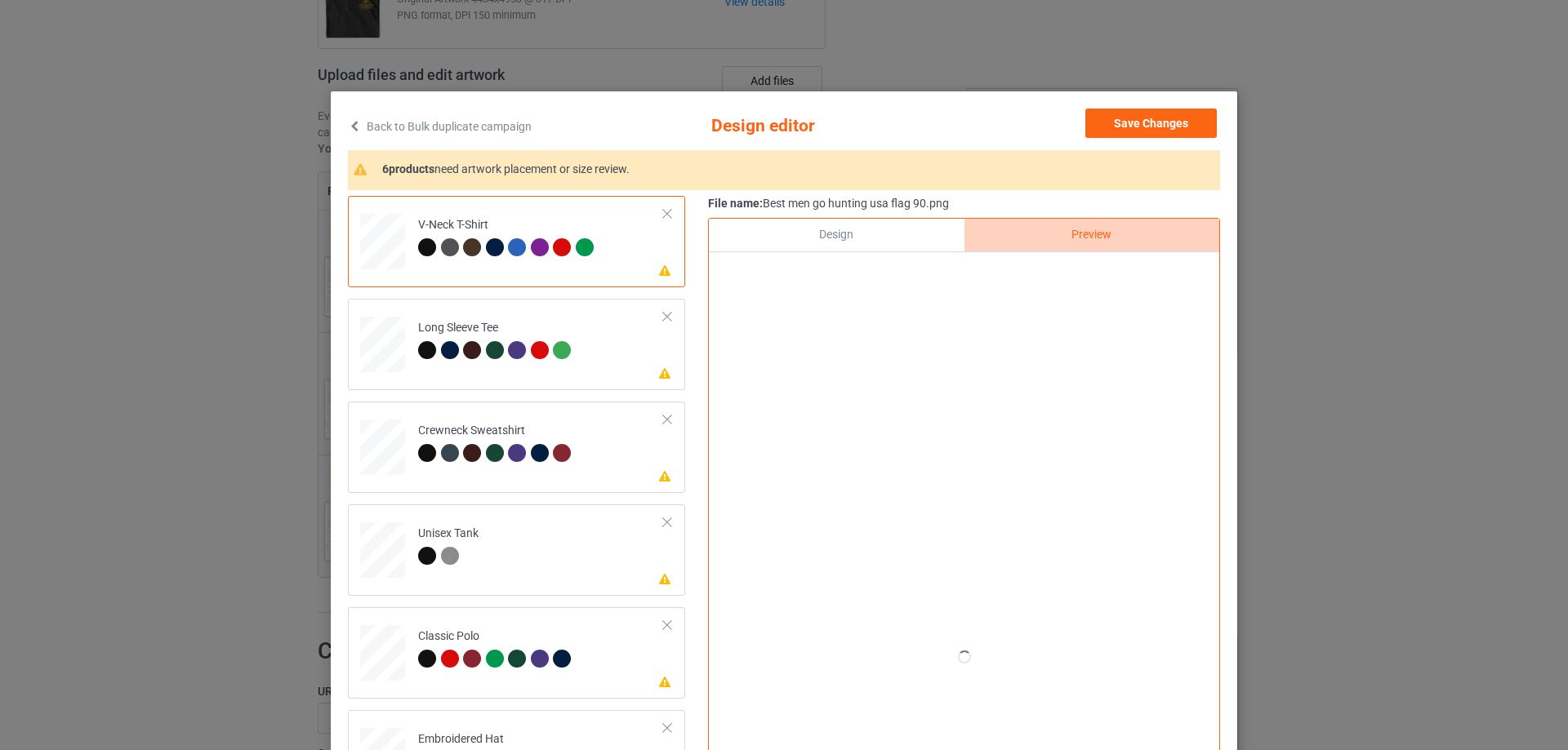
click at [650, 216] on td "Please review artwork placement V-Neck T-Shirt" at bounding box center [541, 239] width 264 height 72
click at [665, 212] on div at bounding box center [666, 213] width 11 height 11
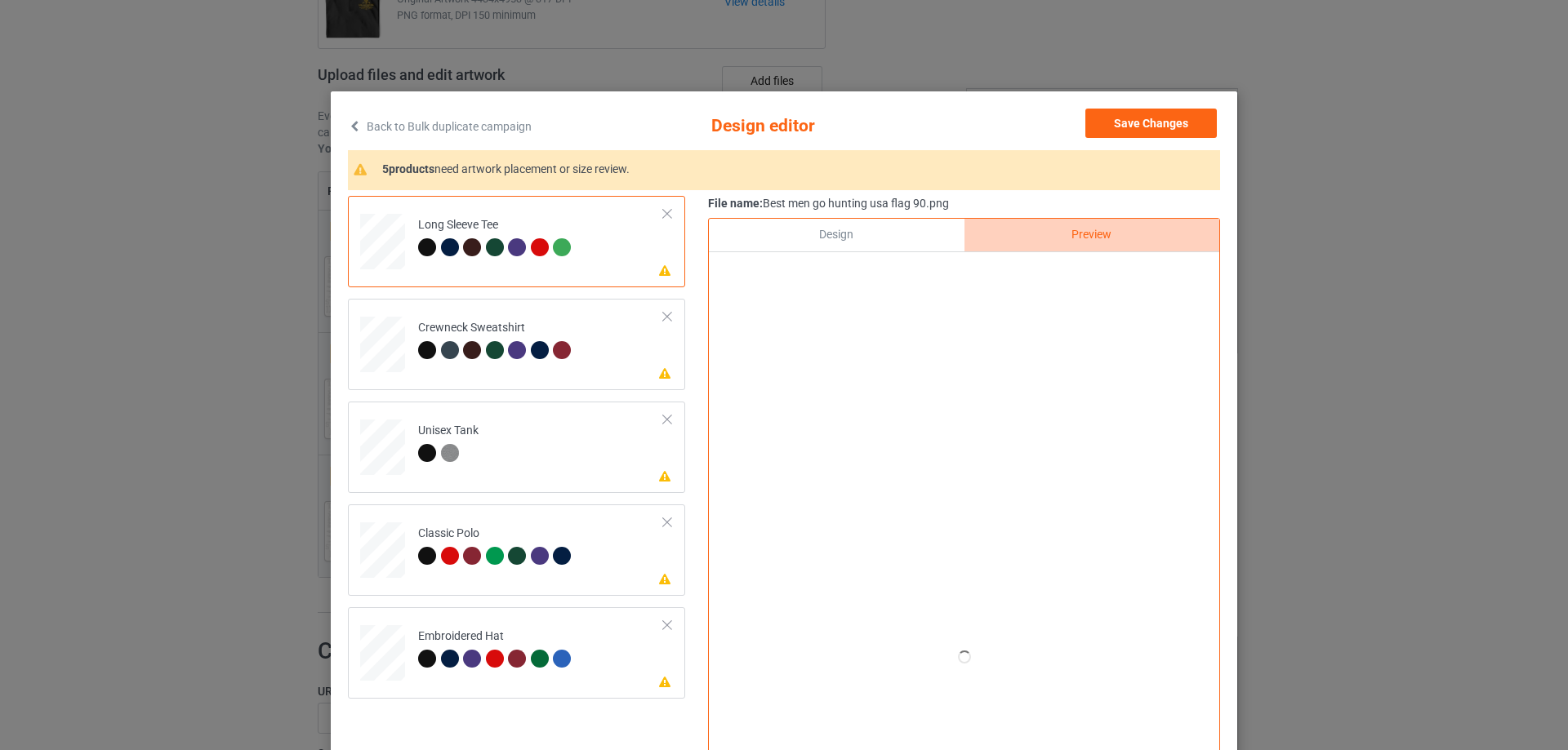
click at [665, 212] on div at bounding box center [666, 213] width 11 height 11
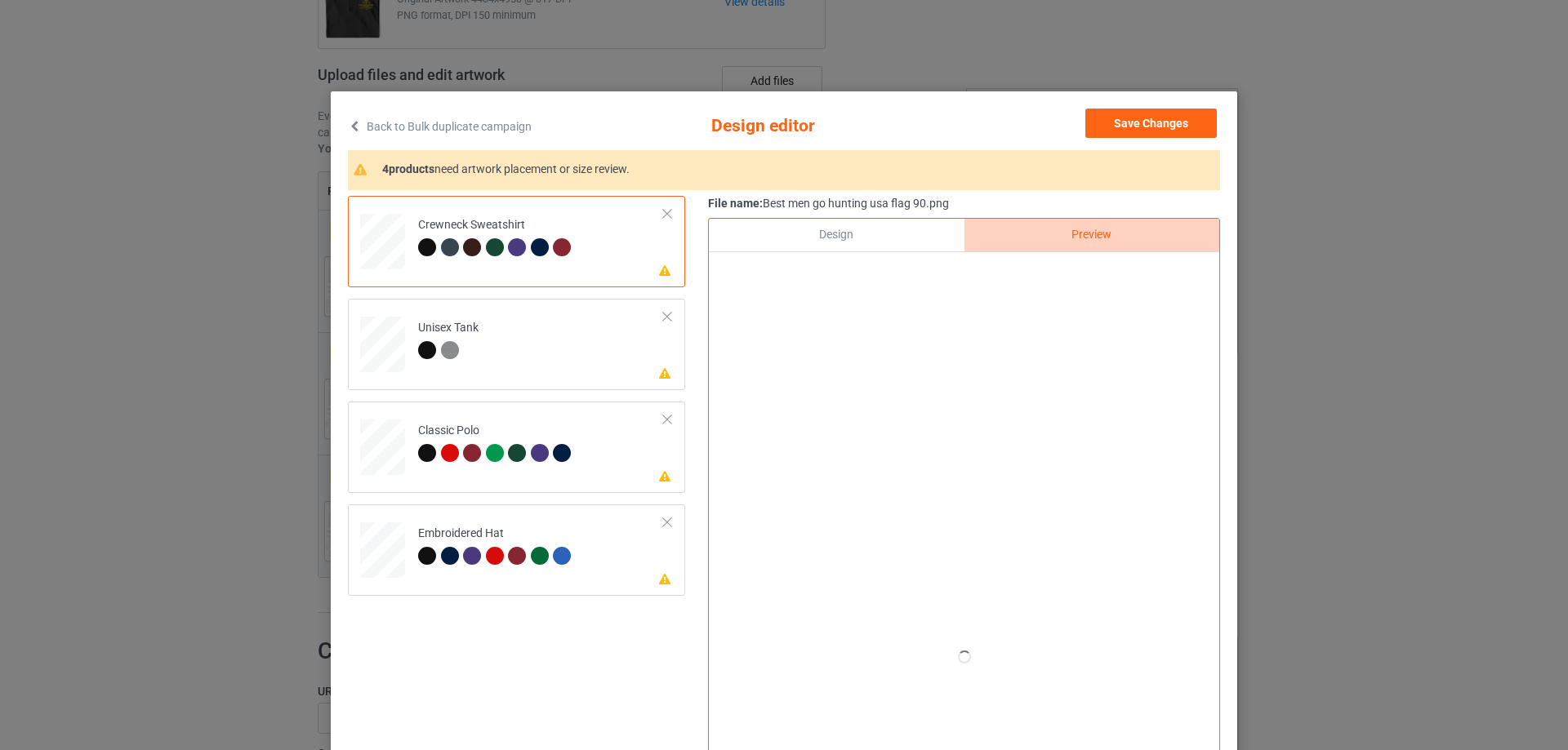
click at [665, 212] on div at bounding box center [666, 213] width 11 height 11
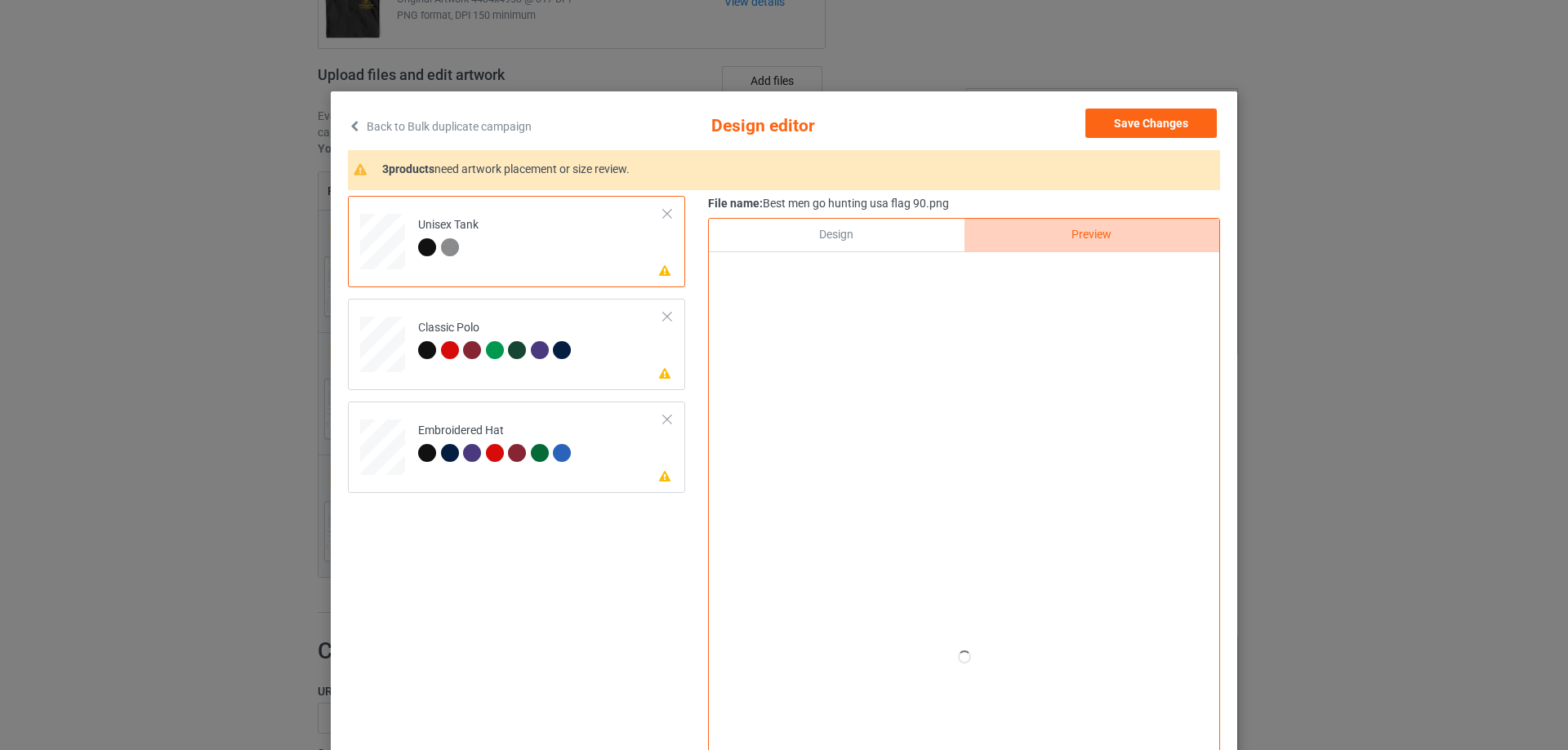
click at [665, 212] on div at bounding box center [666, 213] width 11 height 11
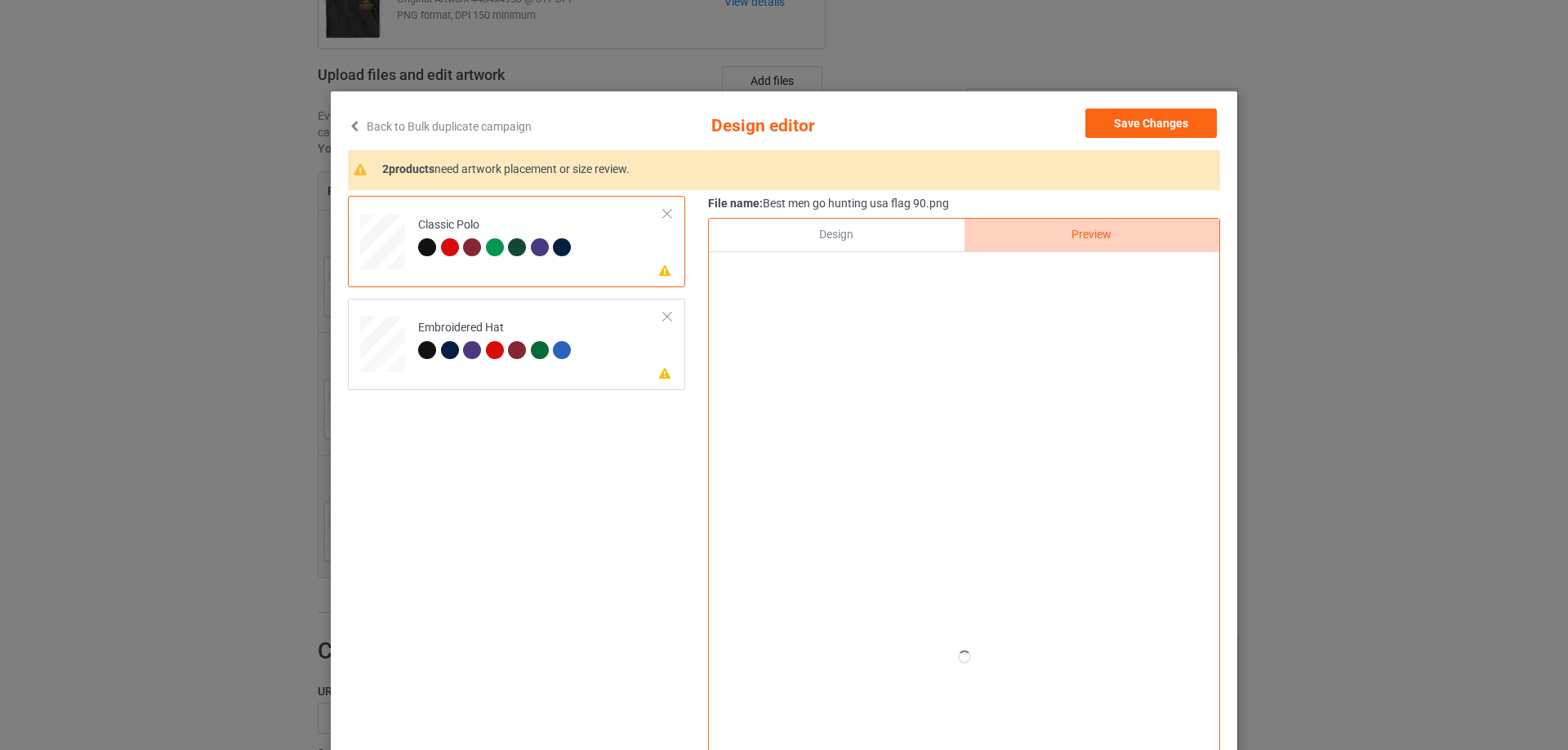
click at [861, 240] on div "Design" at bounding box center [836, 234] width 254 height 32
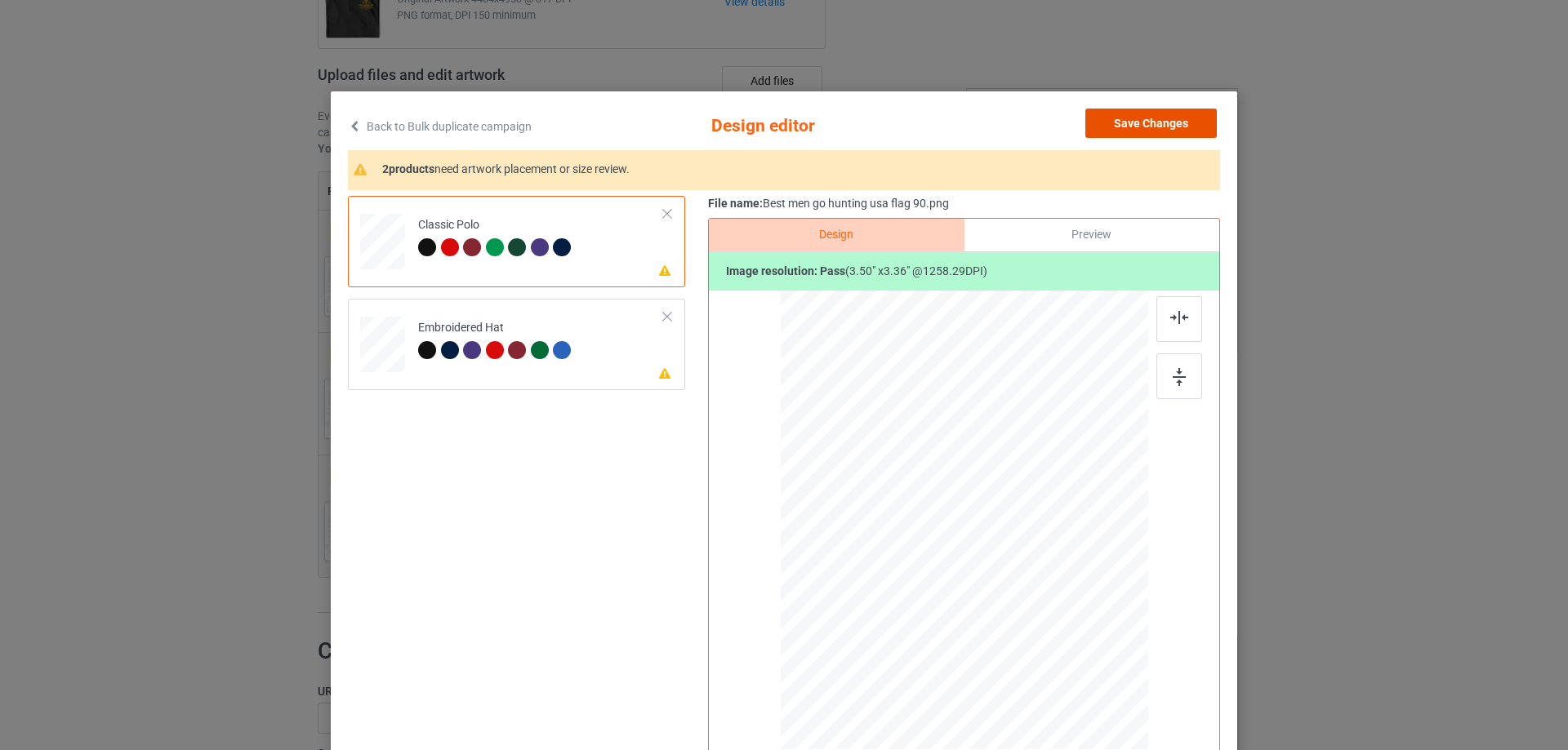
click at [1104, 134] on button "Save Changes" at bounding box center [1151, 123] width 131 height 30
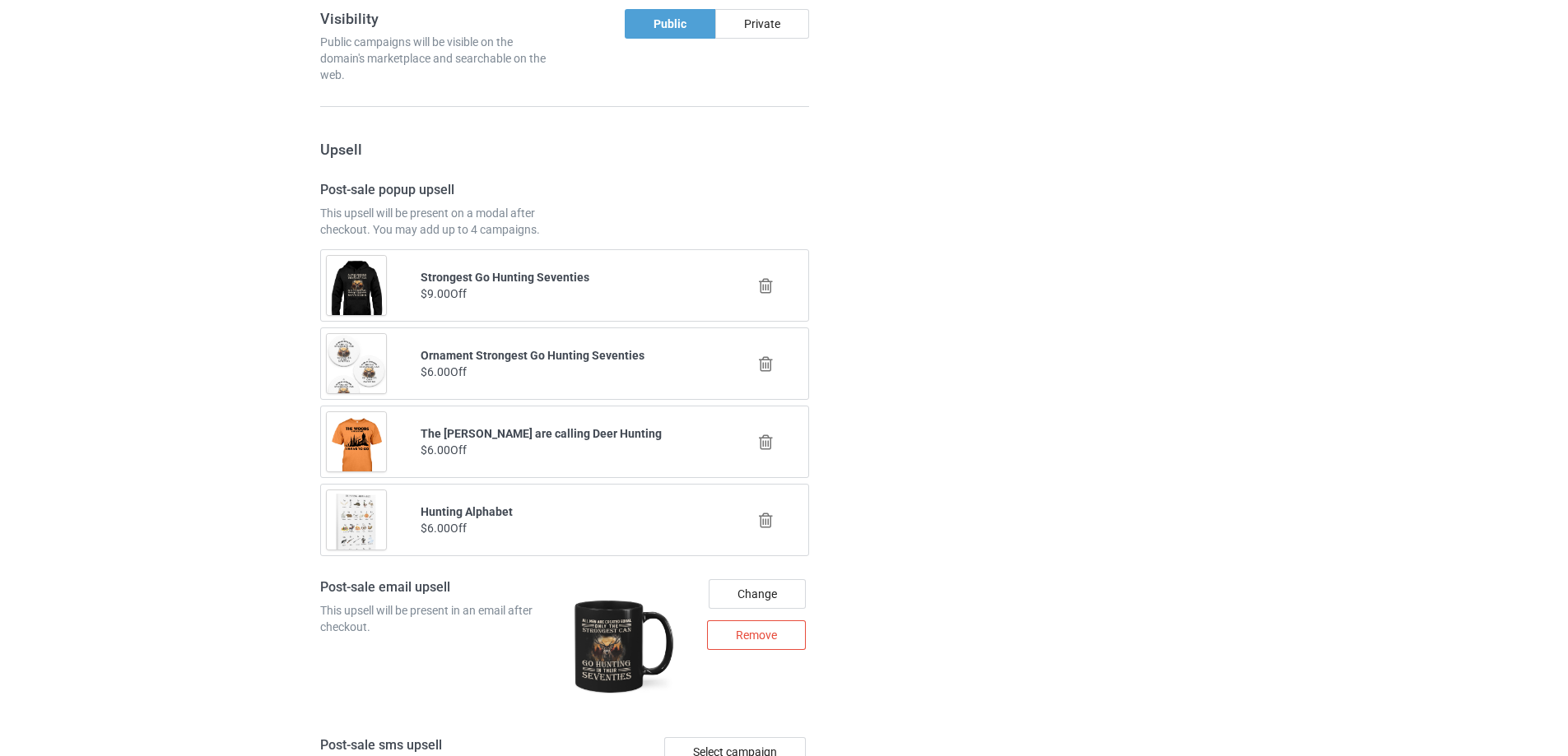
scroll to position [2496, 0]
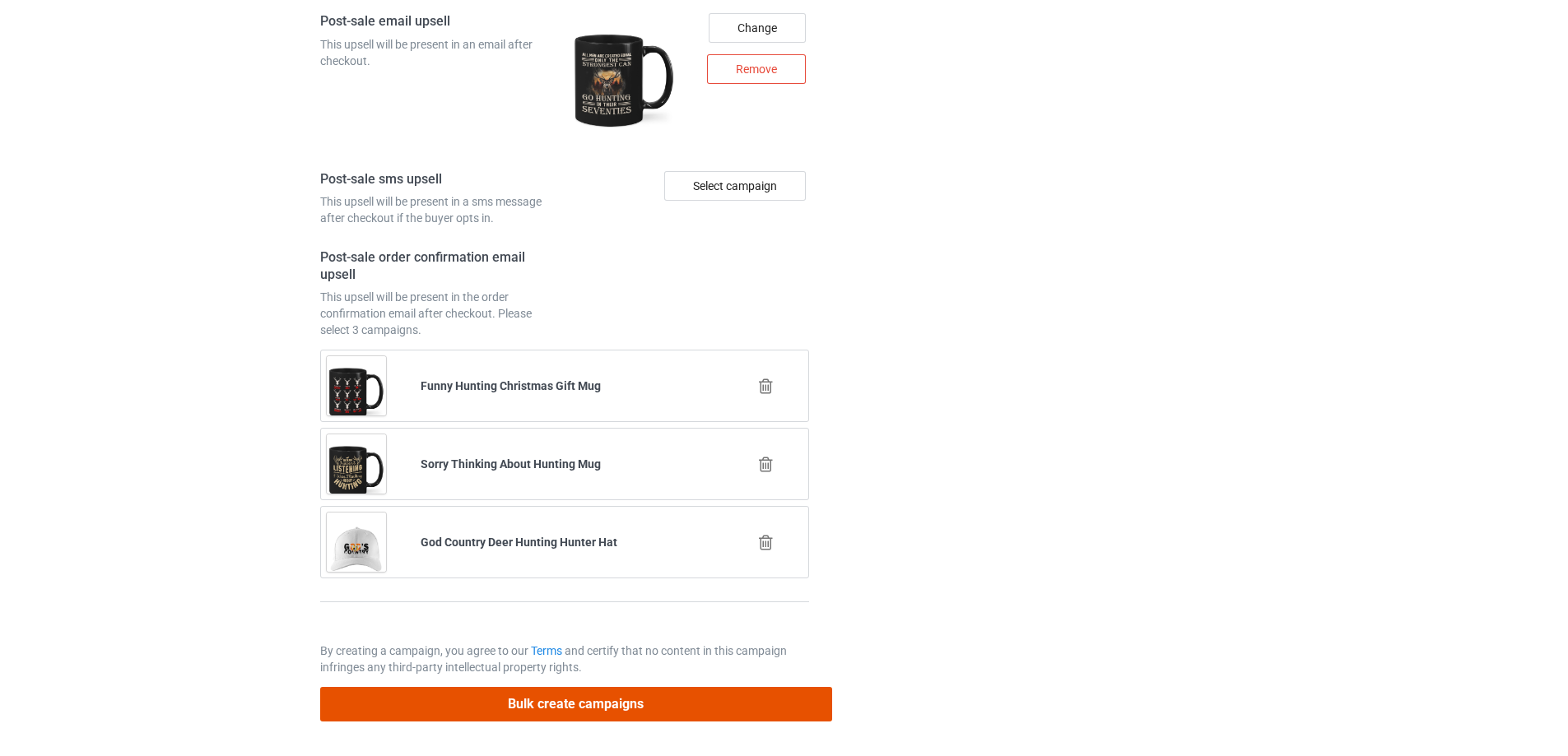
click at [570, 703] on button "Bulk create campaigns" at bounding box center [576, 704] width 512 height 33
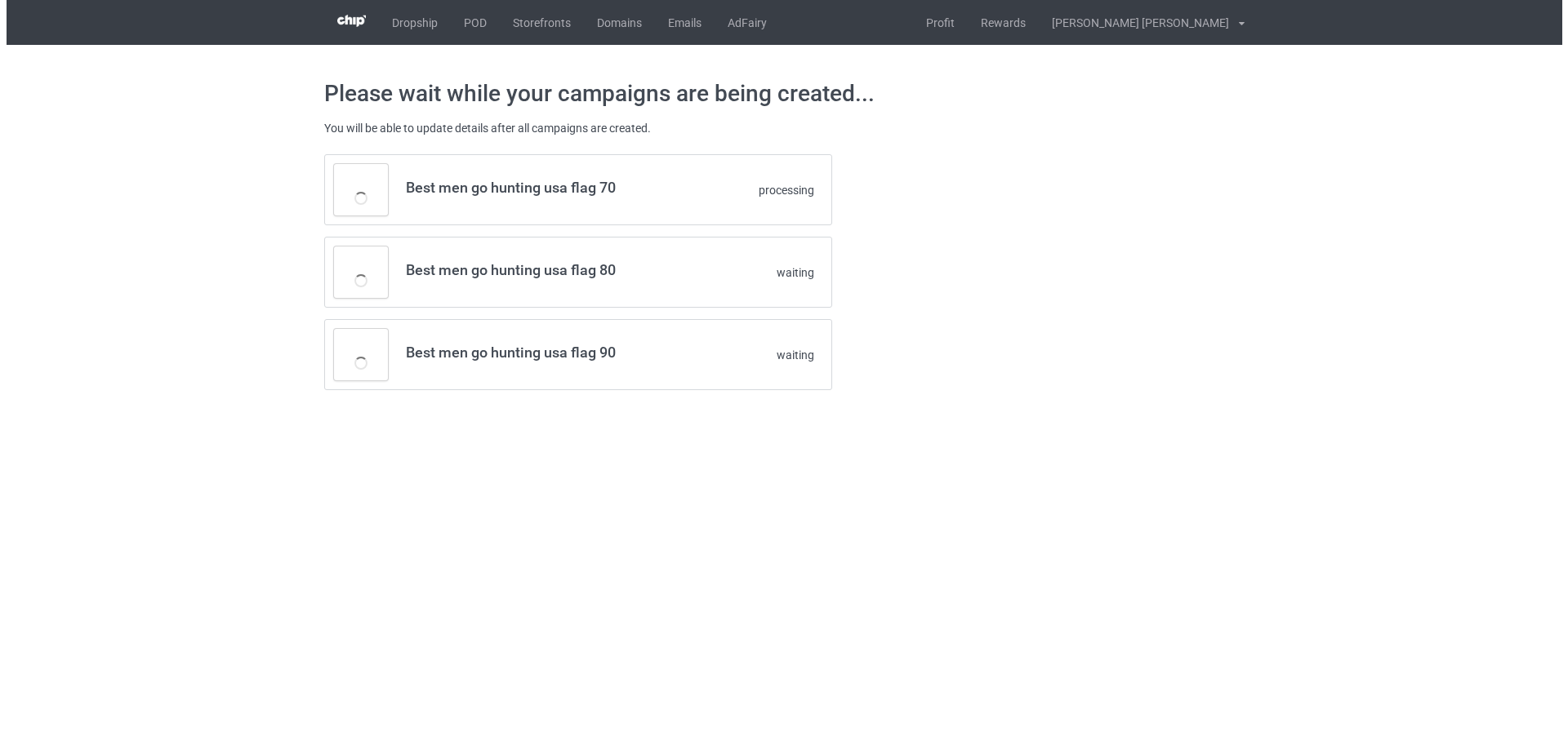
scroll to position [0, 0]
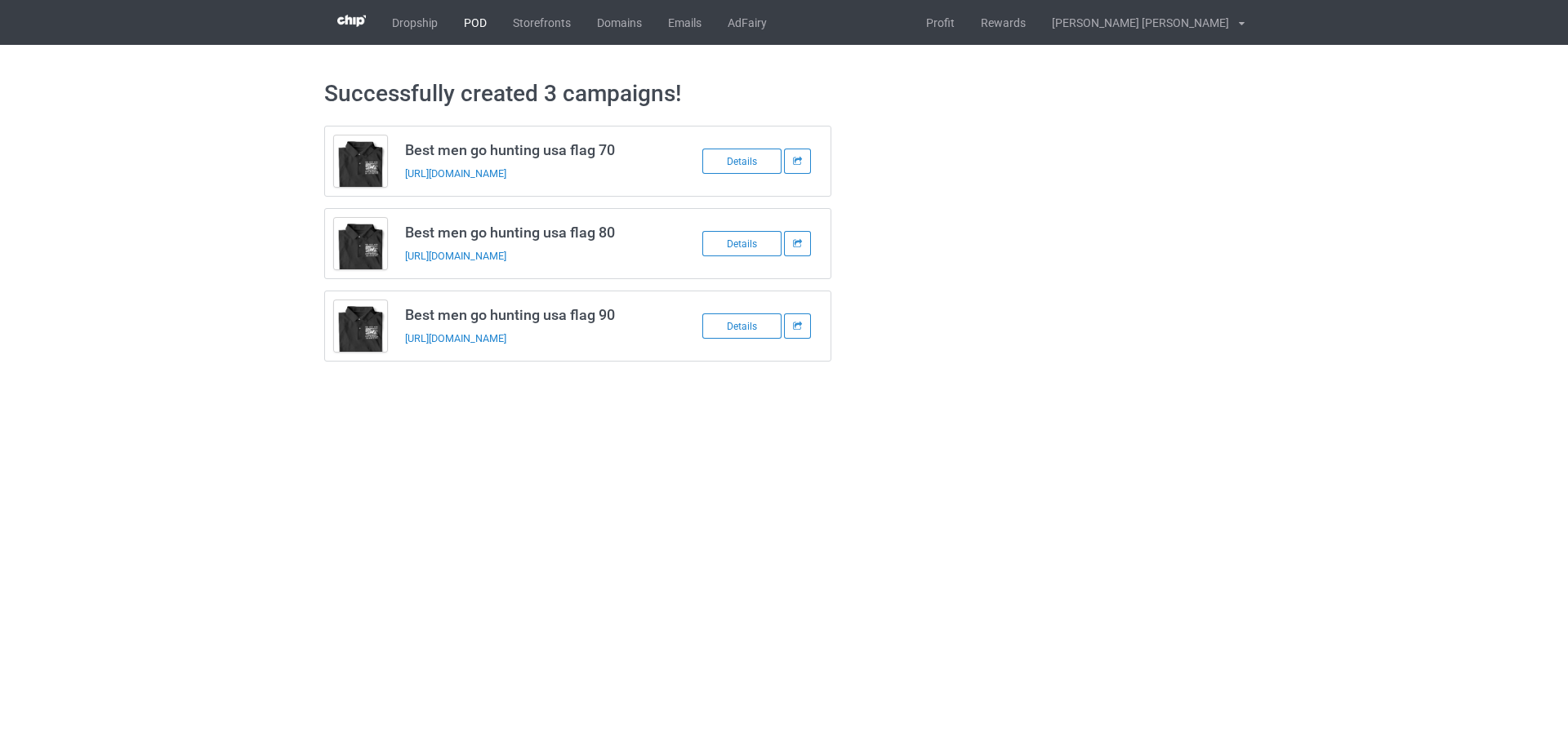
click at [469, 26] on link "POD" at bounding box center [475, 22] width 49 height 45
